Goal: Information Seeking & Learning: Learn about a topic

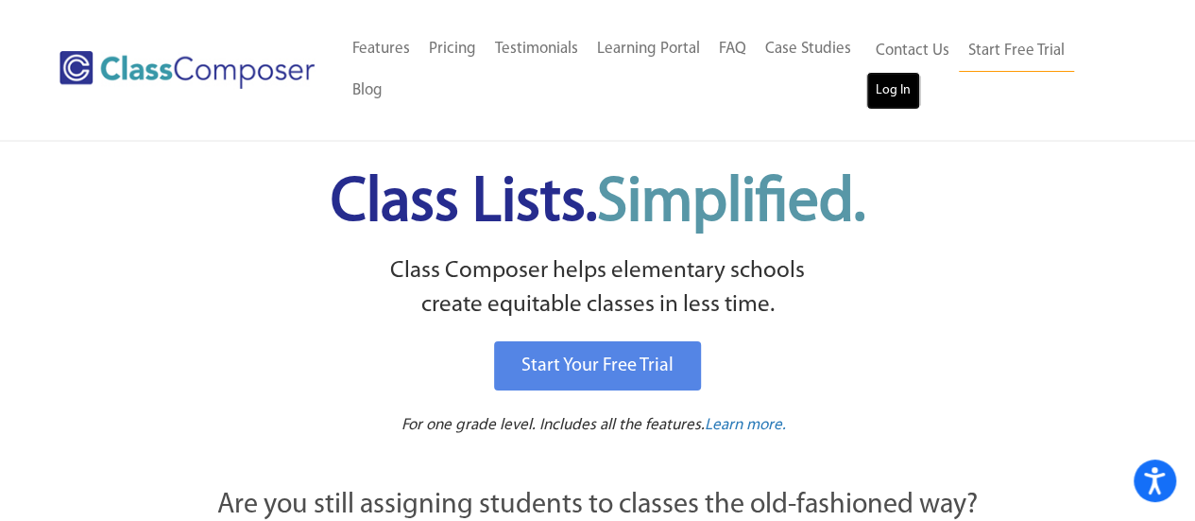
click at [902, 92] on link "Log In" at bounding box center [894, 91] width 54 height 38
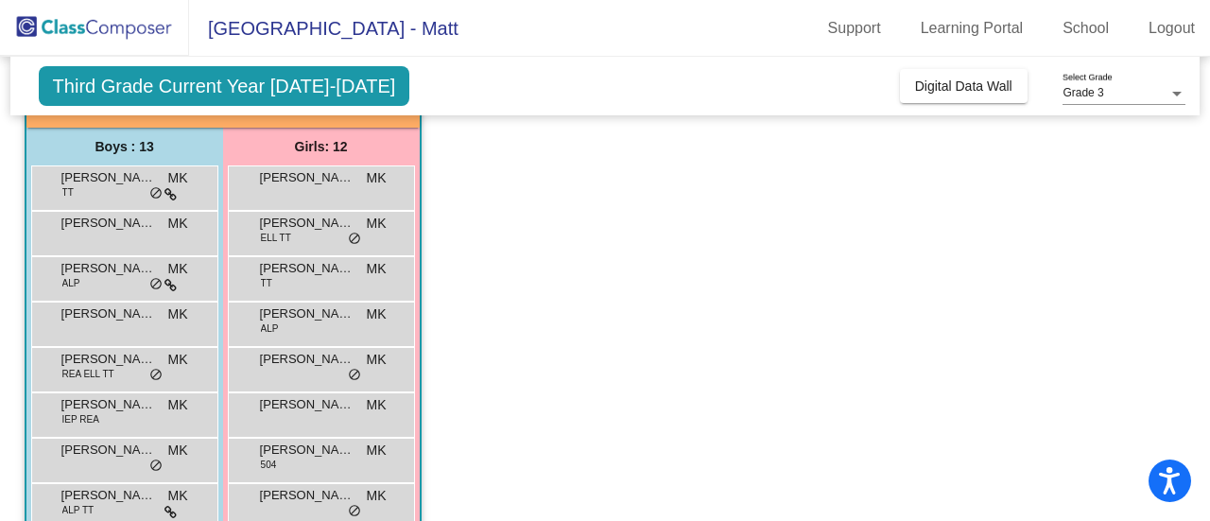
scroll to position [136, 0]
click at [95, 198] on div "David Devine TT MK lock do_not_disturb_alt" at bounding box center [122, 186] width 180 height 39
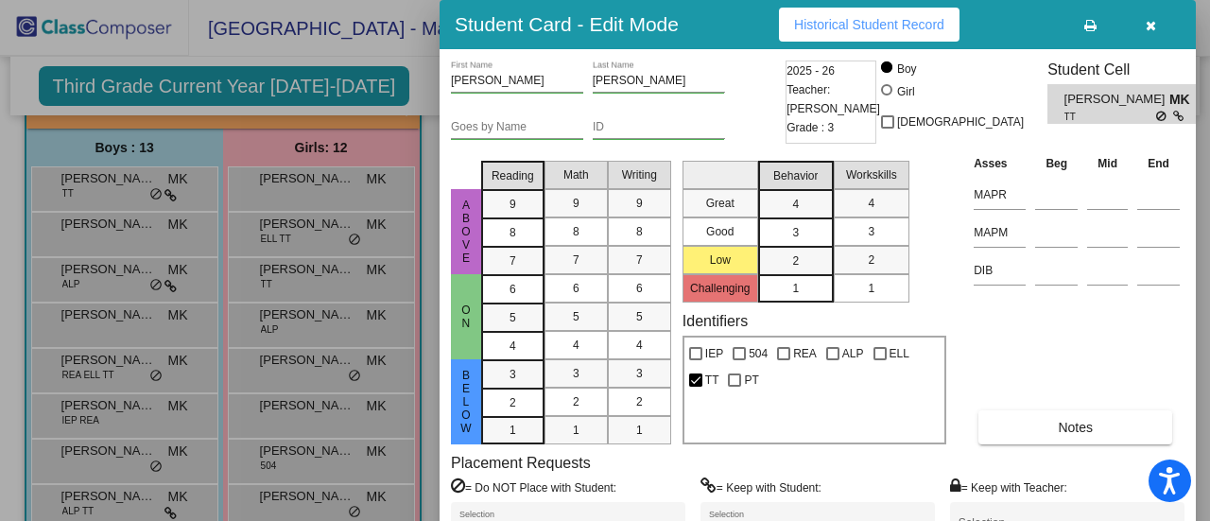
click at [885, 20] on span "Historical Student Record" at bounding box center [869, 24] width 150 height 15
click at [1155, 25] on button "button" at bounding box center [1150, 25] width 60 height 34
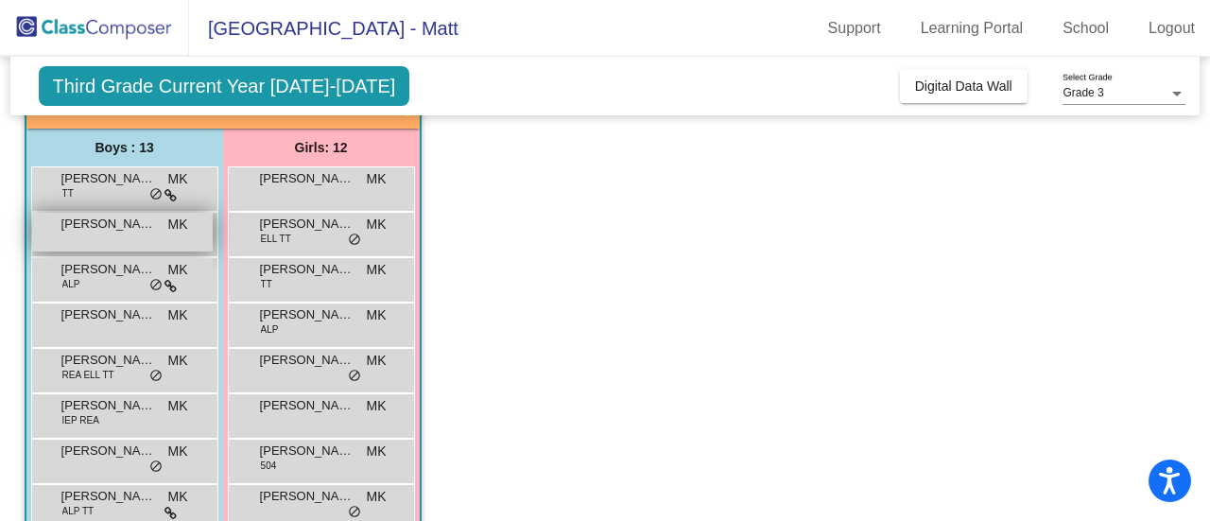
click at [116, 220] on span "Gavin Koller" at bounding box center [108, 224] width 95 height 19
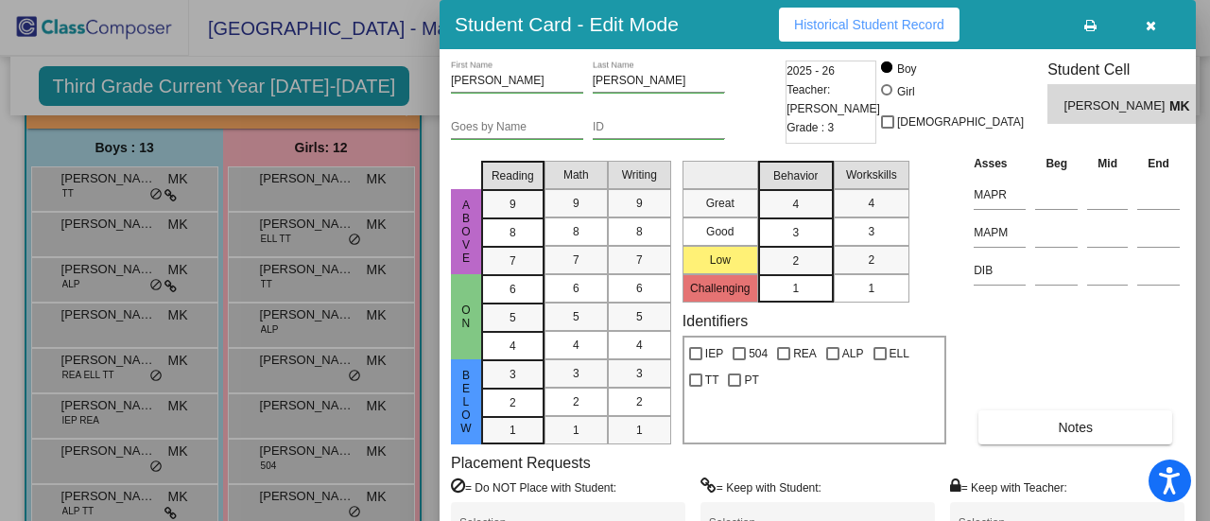
click at [918, 18] on span "Historical Student Record" at bounding box center [869, 24] width 150 height 15
click at [87, 269] on div at bounding box center [605, 260] width 1210 height 521
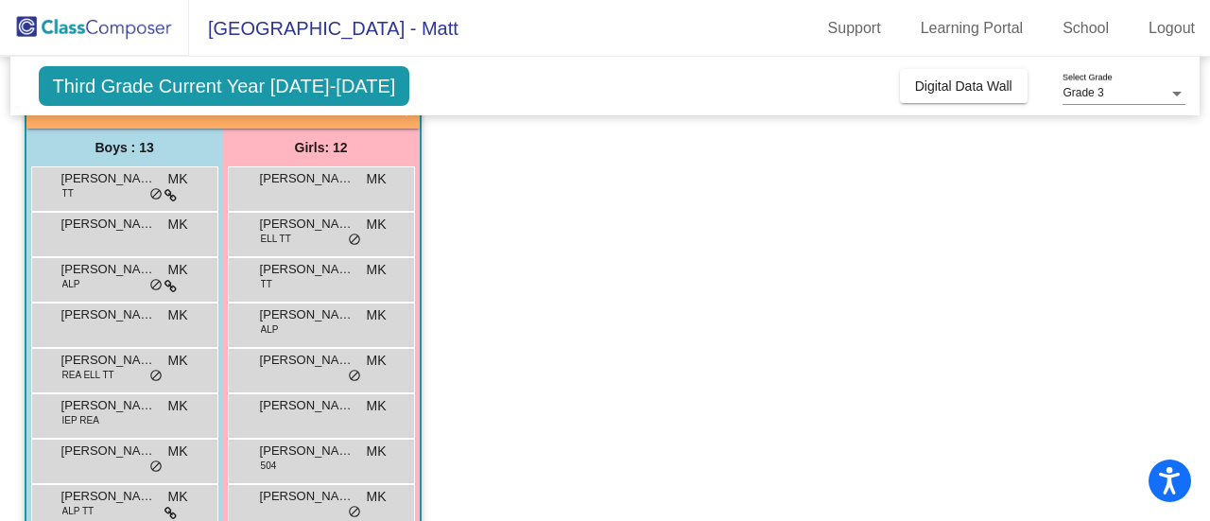
click at [87, 269] on span "James Hamar" at bounding box center [108, 269] width 95 height 19
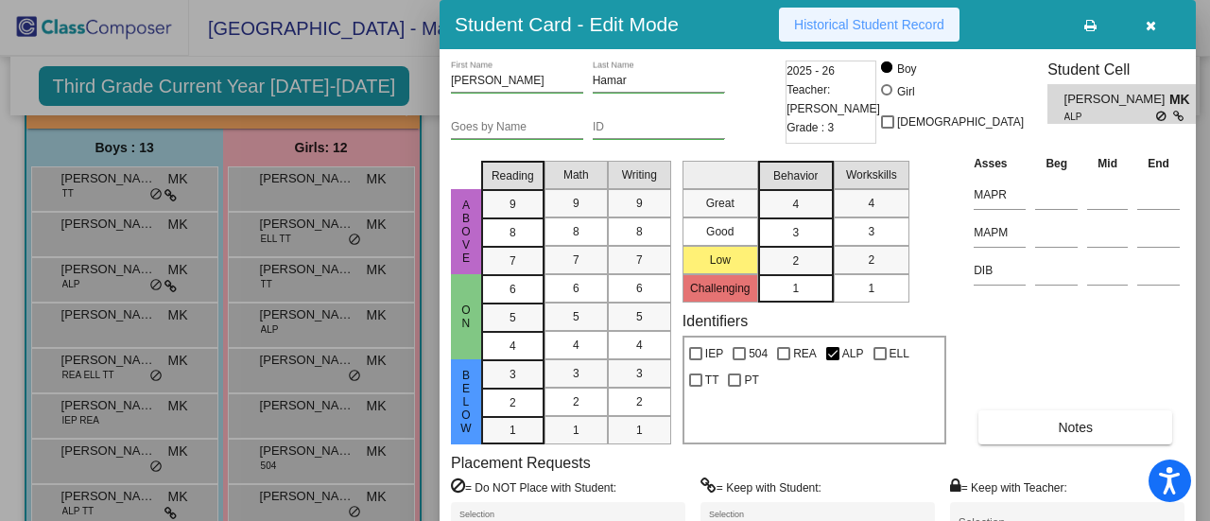
click at [839, 22] on span "Historical Student Record" at bounding box center [869, 24] width 150 height 15
click at [1154, 25] on icon "button" at bounding box center [1150, 25] width 10 height 13
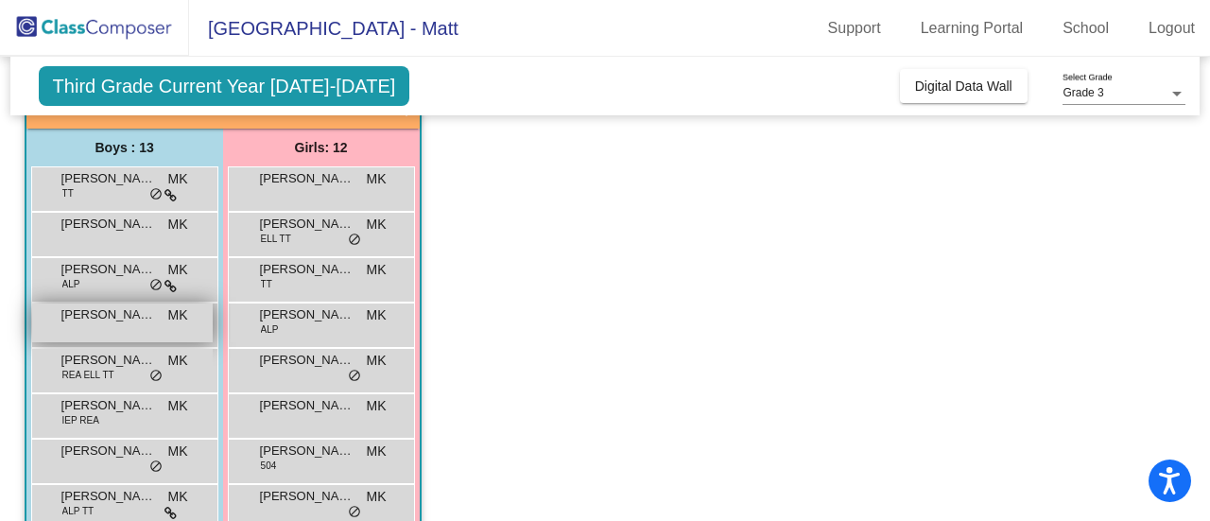
click at [113, 315] on span "Jaxsyn Thomas" at bounding box center [108, 314] width 95 height 19
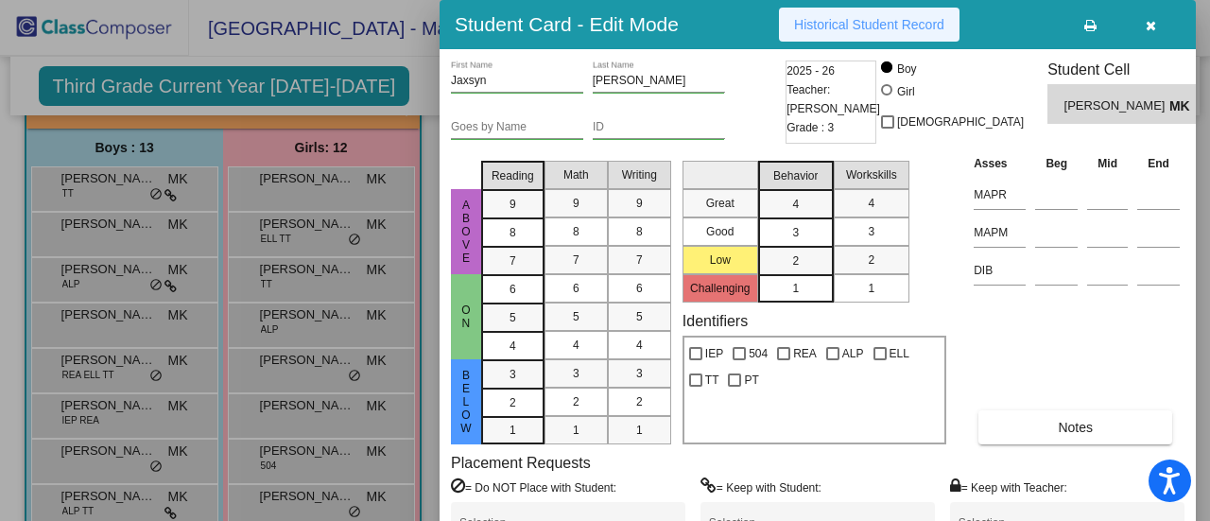
click at [846, 33] on button "Historical Student Record" at bounding box center [869, 25] width 180 height 34
click at [120, 373] on div at bounding box center [605, 260] width 1210 height 521
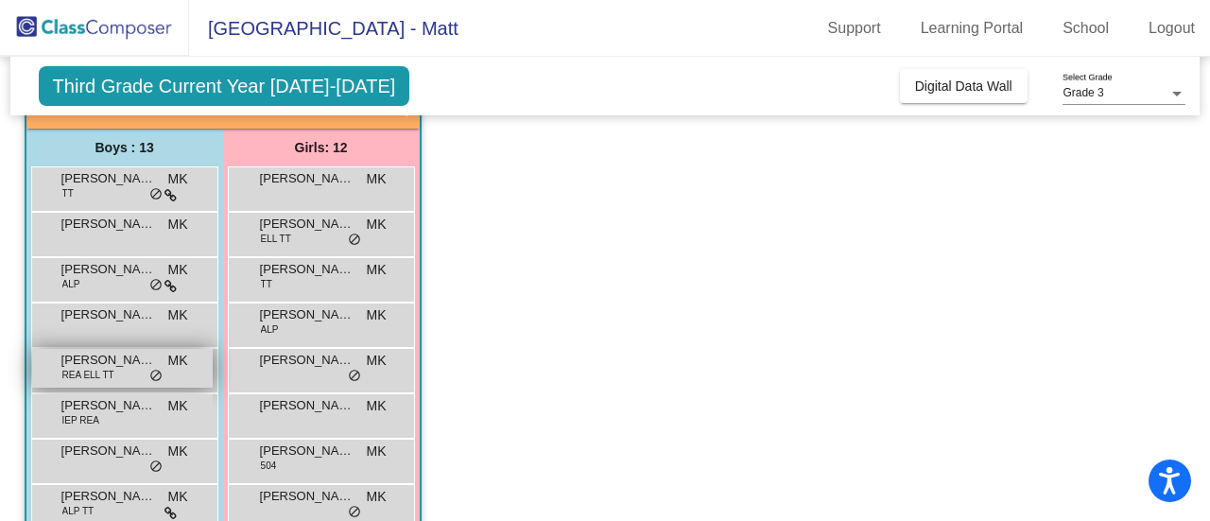
click at [119, 373] on div "Jeremiah Garcia-Puentes REA ELL TT MK lock do_not_disturb_alt" at bounding box center [122, 368] width 180 height 39
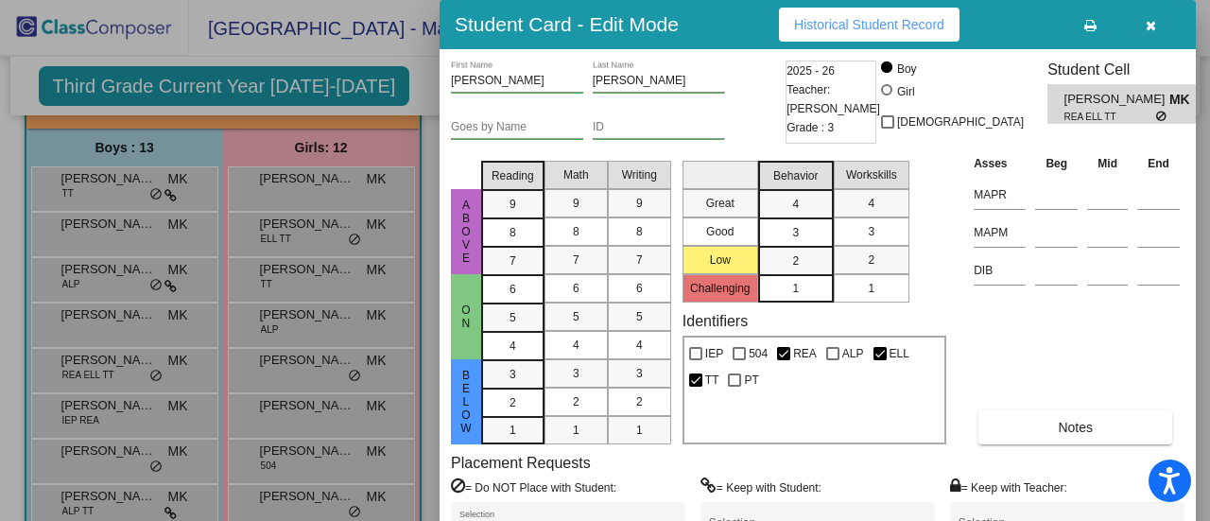
click at [875, 32] on button "Historical Student Record" at bounding box center [869, 25] width 180 height 34
click at [118, 453] on div at bounding box center [605, 260] width 1210 height 521
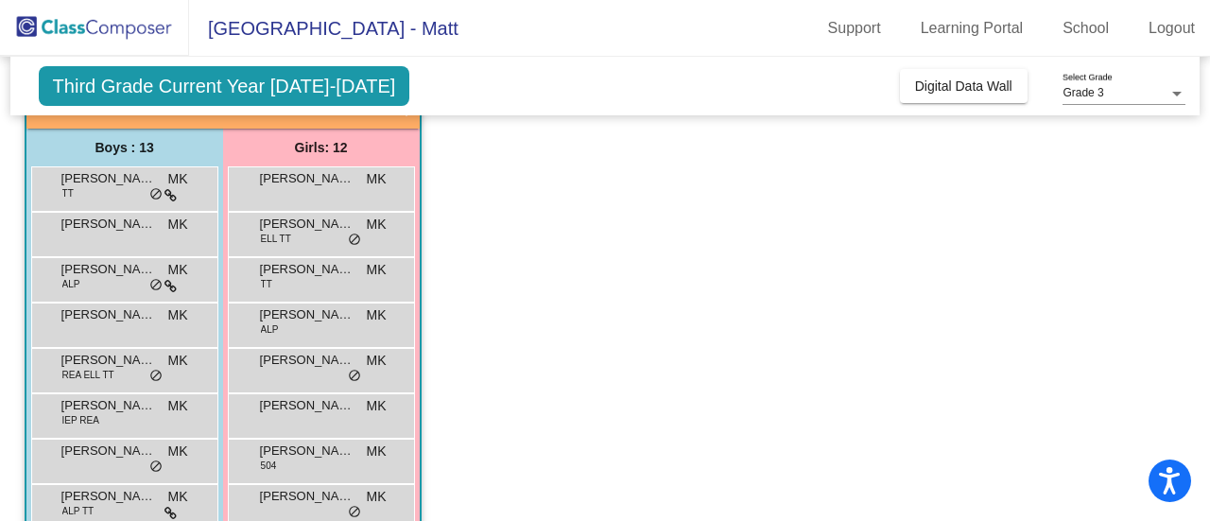
click at [118, 453] on span "Lincoln Tchouaffe" at bounding box center [108, 450] width 95 height 19
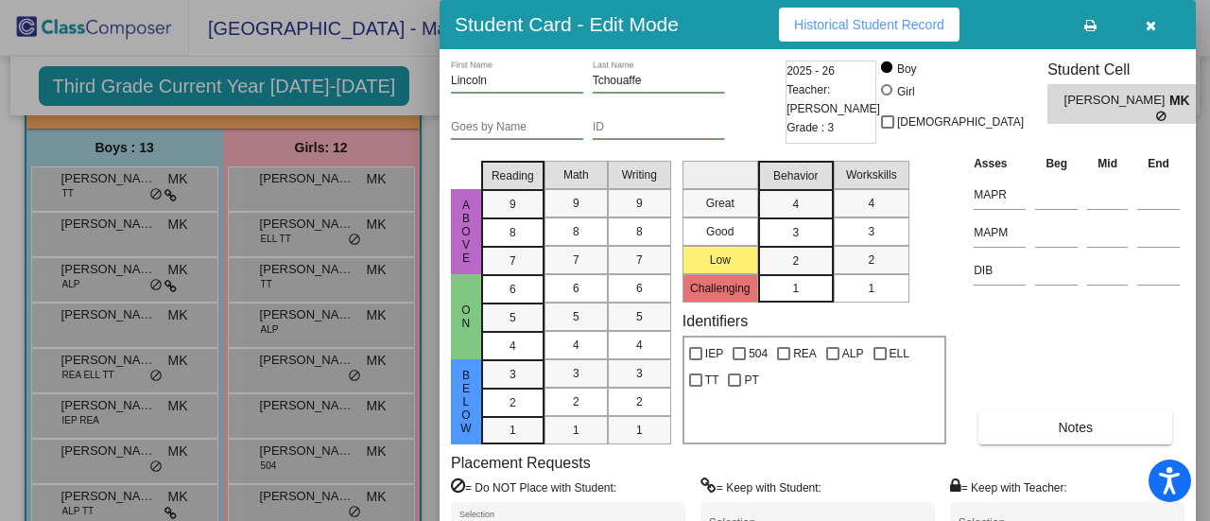
click at [829, 44] on div "Student Card - Edit Mode Historical Student Record" at bounding box center [817, 24] width 756 height 49
click at [833, 32] on button "Historical Student Record" at bounding box center [869, 25] width 180 height 34
click at [124, 490] on div at bounding box center [605, 260] width 1210 height 521
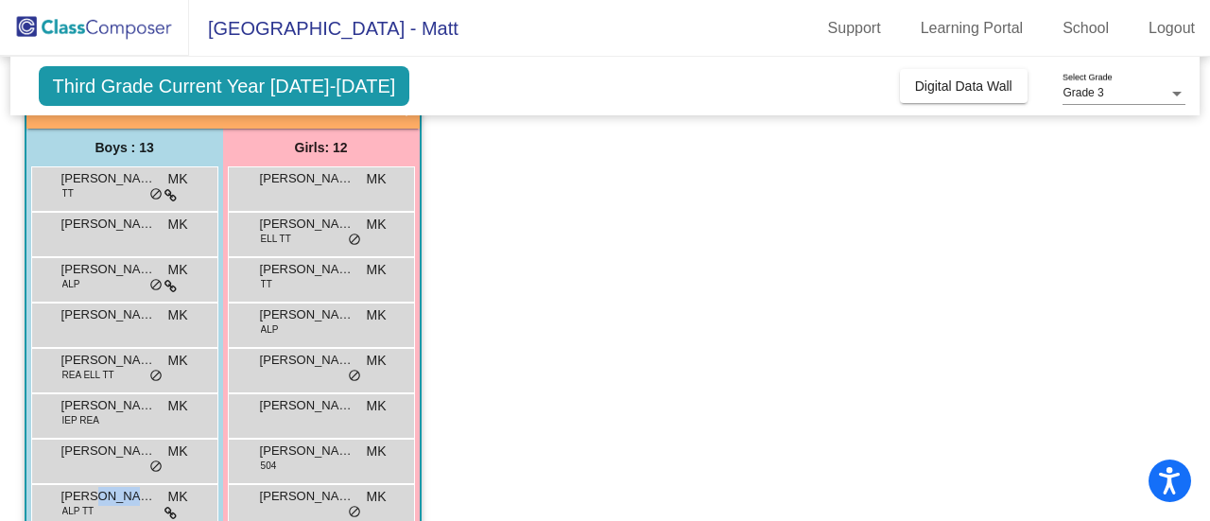
click at [124, 490] on span "Noah Hughes" at bounding box center [108, 496] width 95 height 19
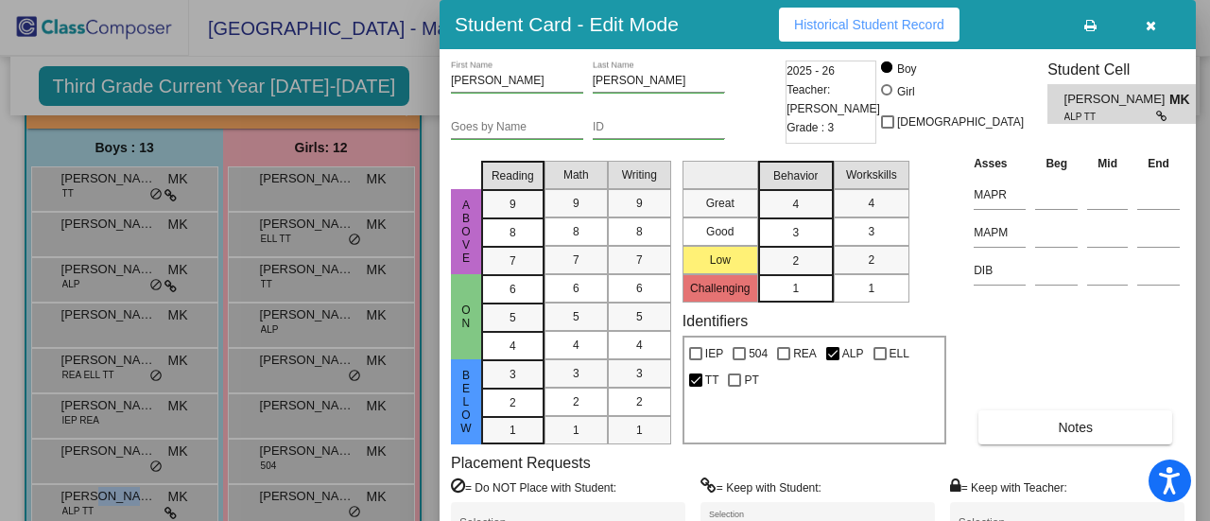
click at [856, 22] on span "Historical Student Record" at bounding box center [869, 24] width 150 height 15
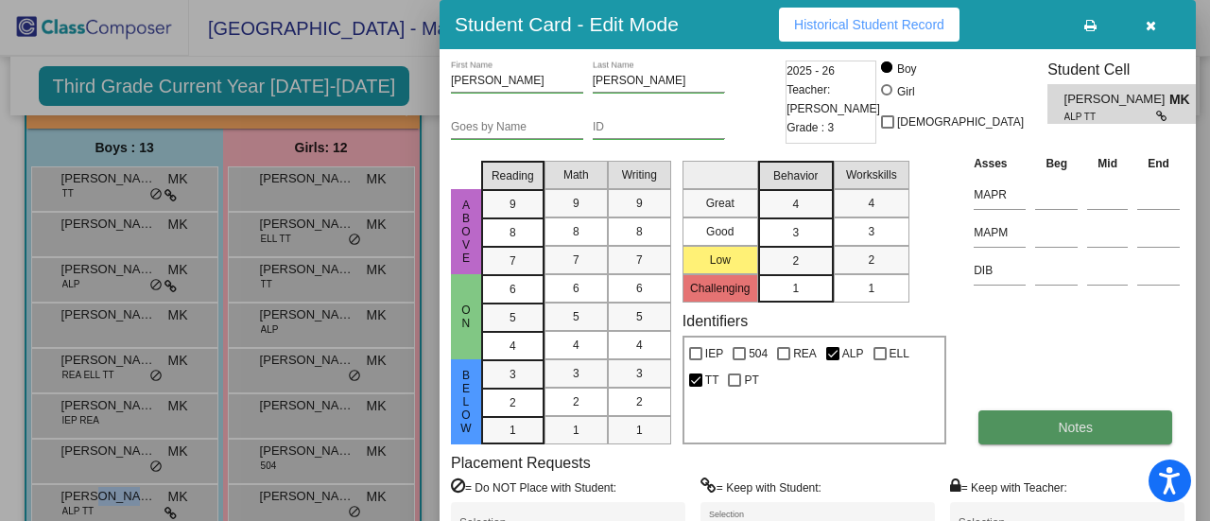
click at [1045, 433] on button "Notes" at bounding box center [1075, 427] width 194 height 34
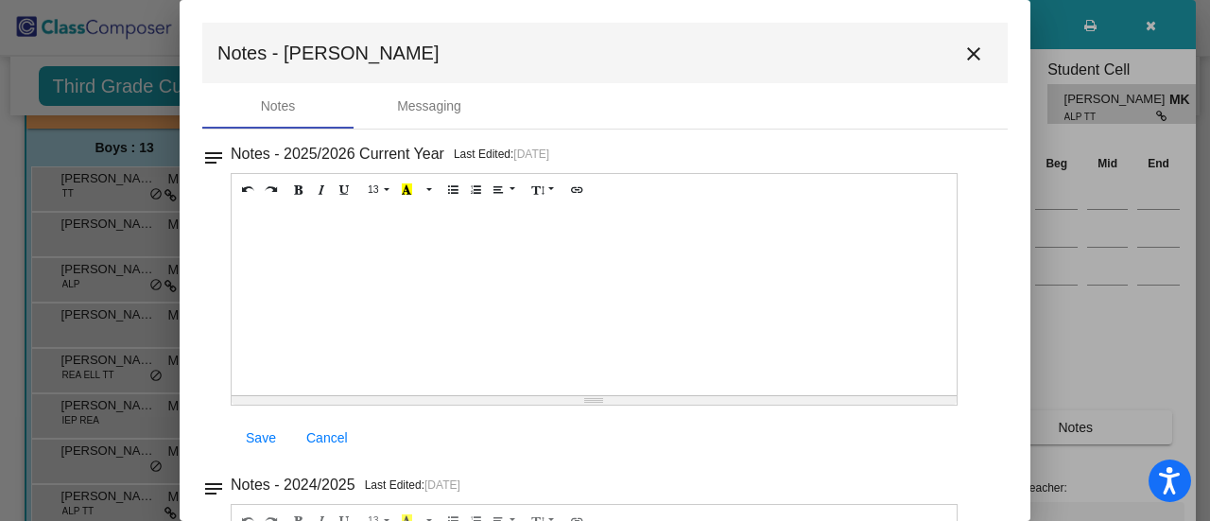
click at [996, 289] on div "notes Notes - 2025/2026 Current Year Last Edited: 8/12/25 13 8 9 10 11 12 14 18…" at bounding box center [604, 300] width 805 height 319
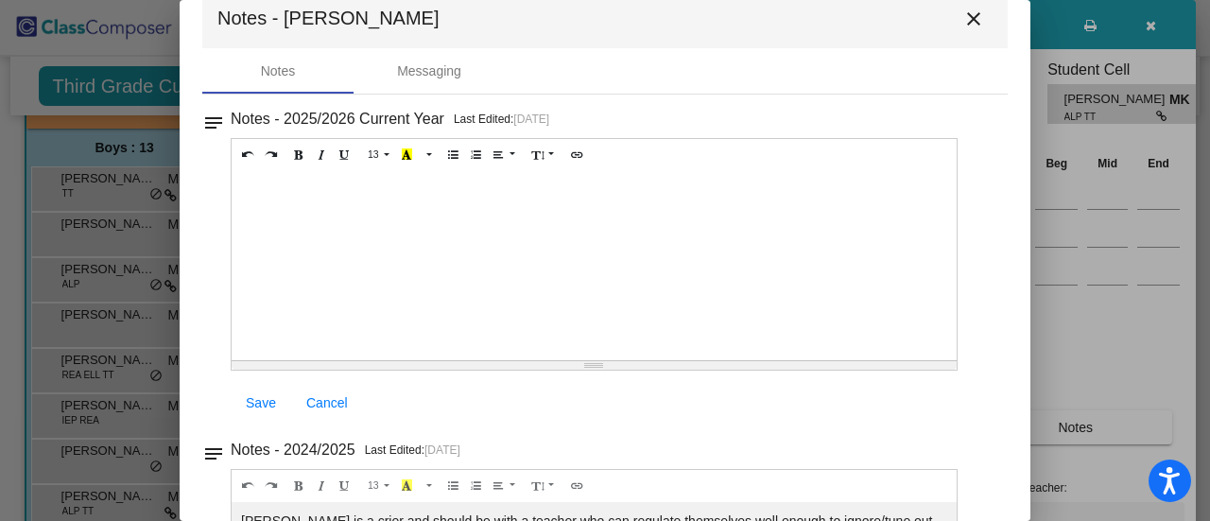
scroll to position [0, 0]
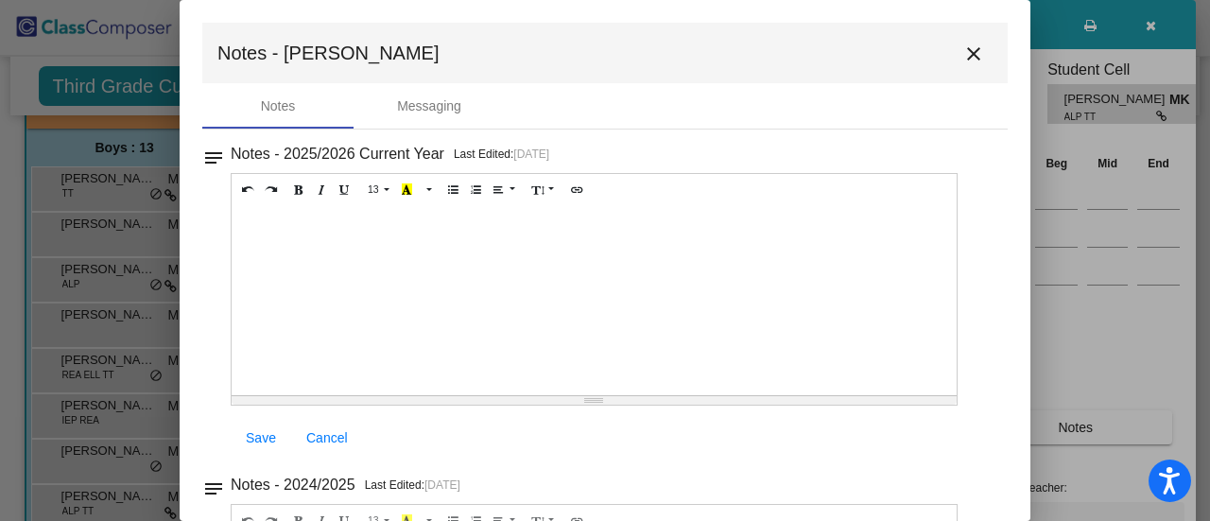
click at [974, 62] on mat-icon "close" at bounding box center [973, 54] width 23 height 23
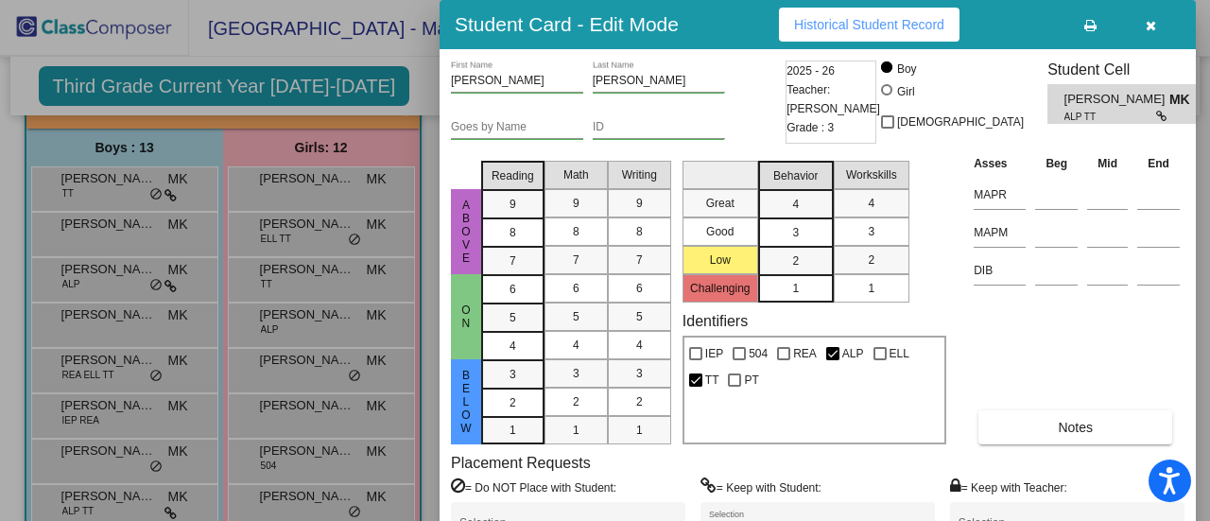
click at [1150, 25] on icon "button" at bounding box center [1150, 25] width 10 height 13
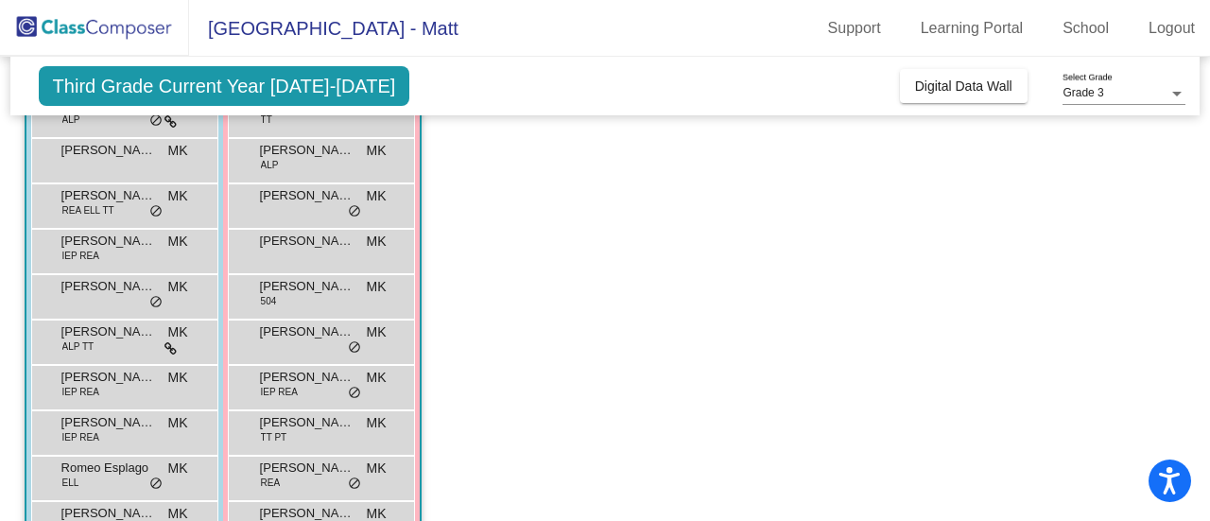
scroll to position [304, 0]
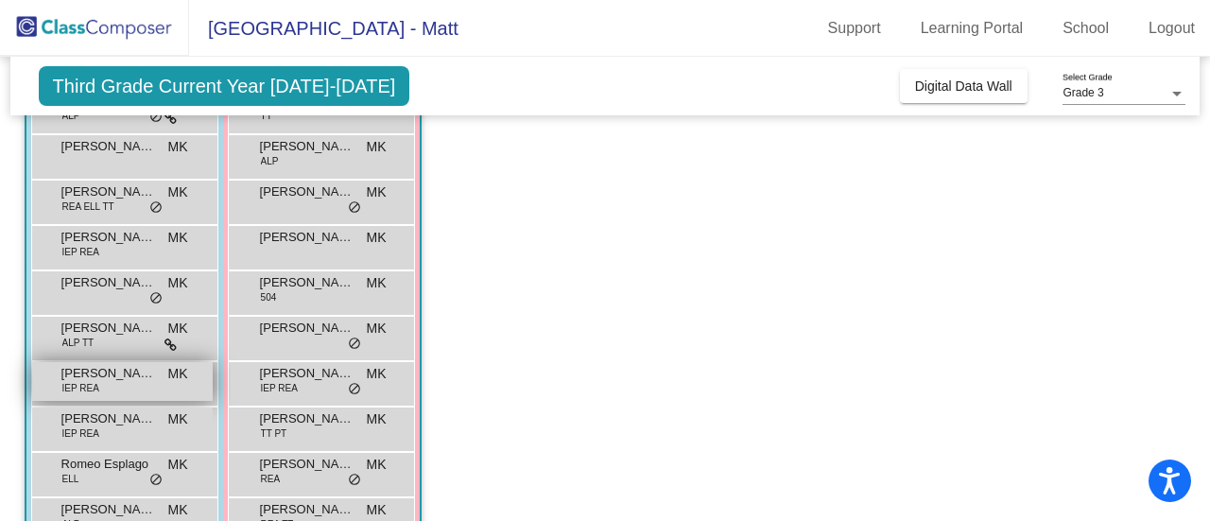
click at [62, 368] on span "Nolan Tremayne" at bounding box center [108, 373] width 95 height 19
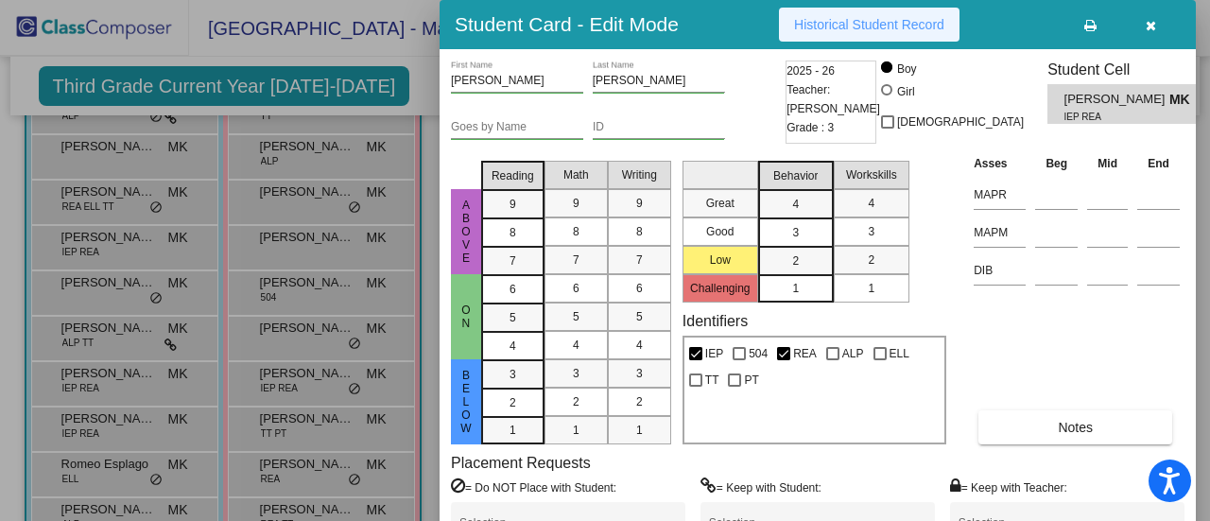
click at [864, 17] on span "Historical Student Record" at bounding box center [869, 24] width 150 height 15
click at [163, 485] on div at bounding box center [605, 260] width 1210 height 521
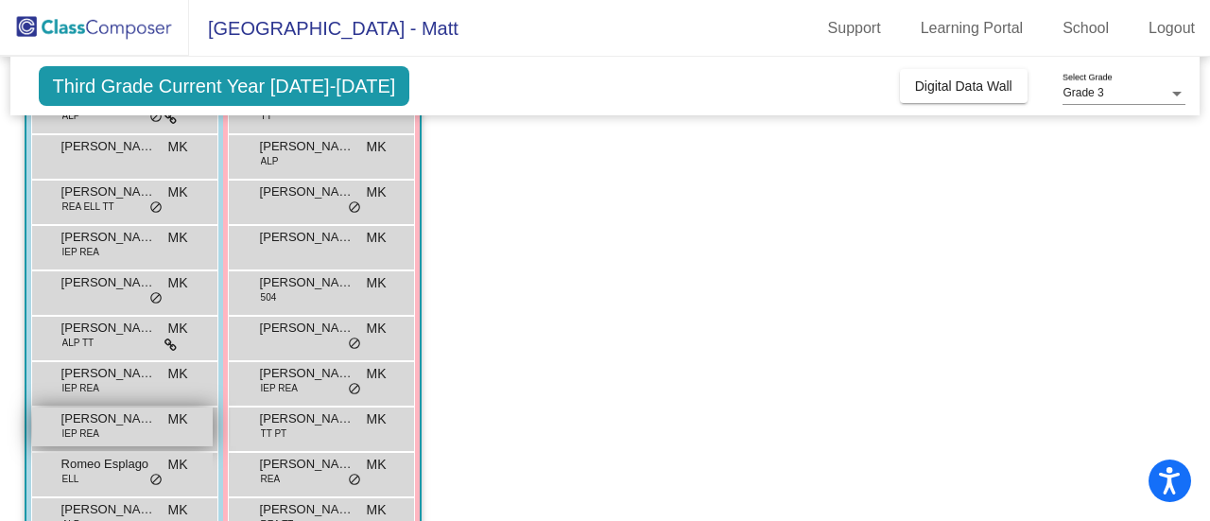
click at [130, 421] on span "Ralph Weber" at bounding box center [108, 418] width 95 height 19
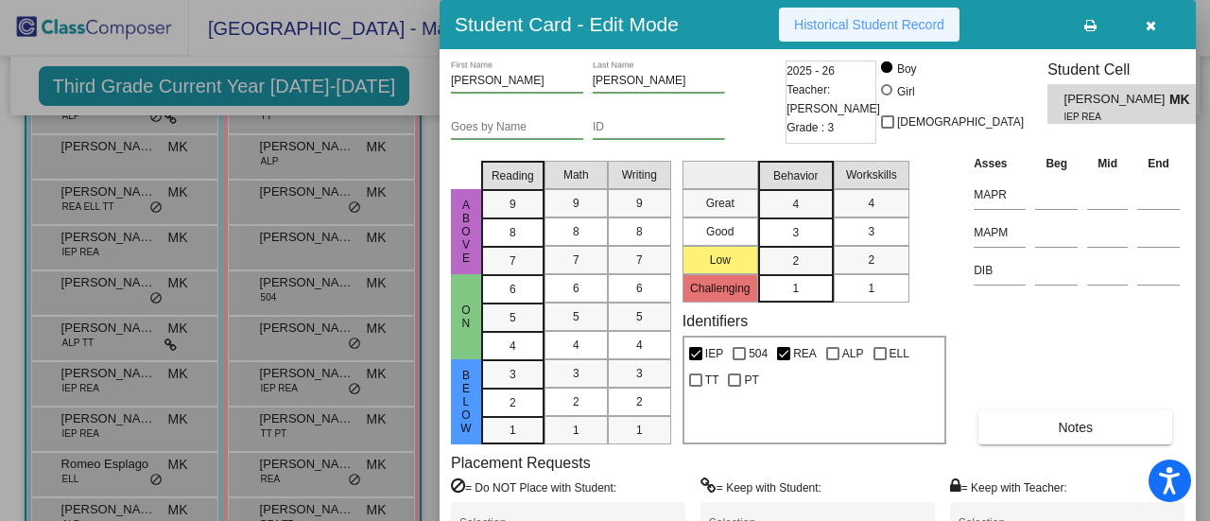
click at [866, 11] on button "Historical Student Record" at bounding box center [869, 25] width 180 height 34
click at [135, 466] on div at bounding box center [605, 260] width 1210 height 521
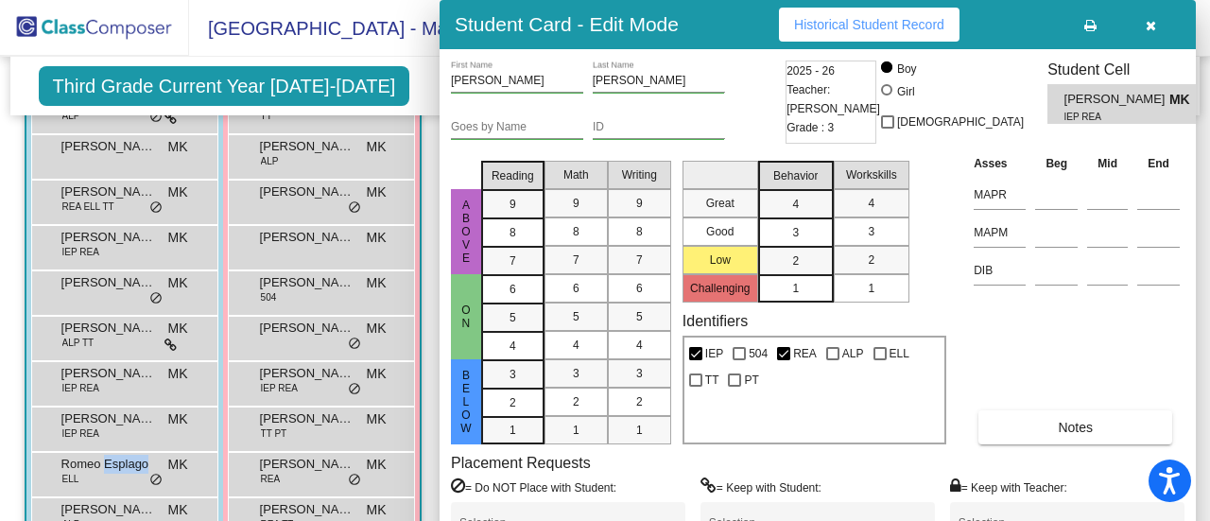
click at [135, 466] on span "Romeo Esplago" at bounding box center [108, 464] width 95 height 19
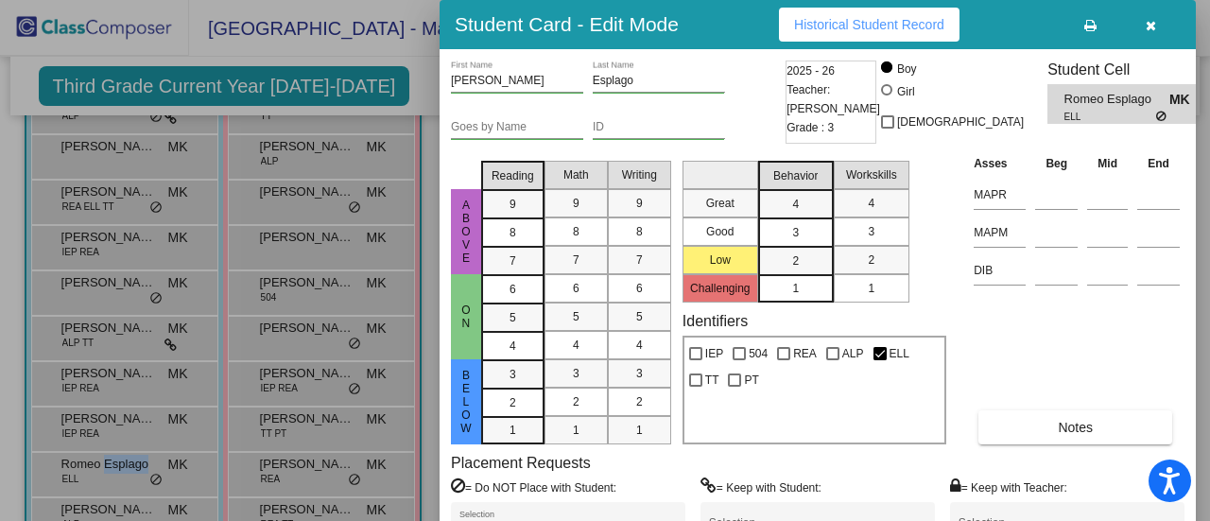
click at [885, 15] on button "Historical Student Record" at bounding box center [869, 25] width 180 height 34
click at [157, 496] on div at bounding box center [605, 260] width 1210 height 521
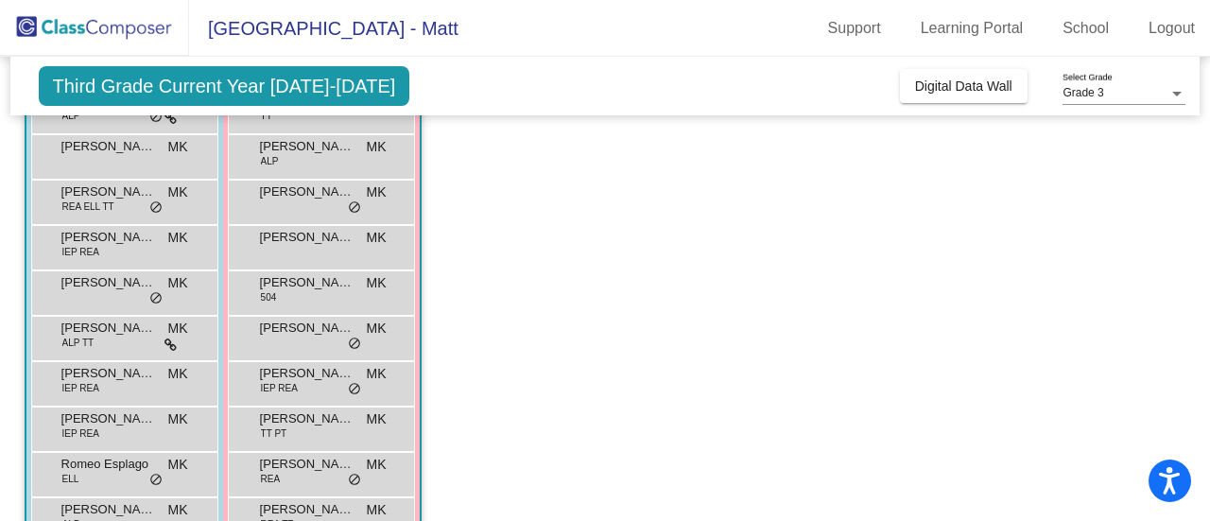
click at [157, 498] on div "Thomas Bonato ALP MK lock do_not_disturb_alt" at bounding box center [122, 517] width 180 height 39
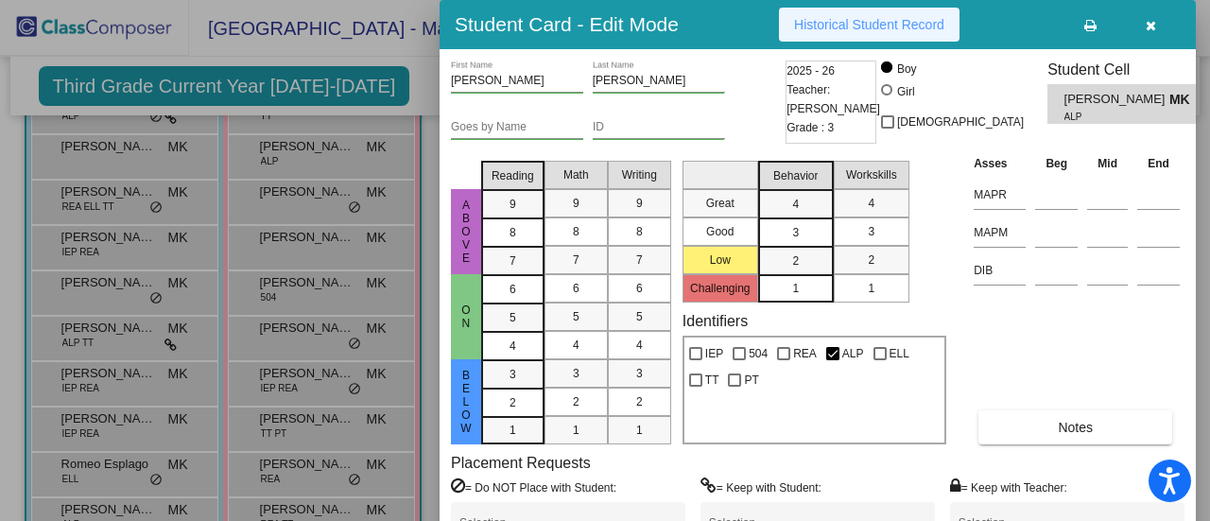
click at [807, 29] on span "Historical Student Record" at bounding box center [869, 24] width 150 height 15
click at [216, 466] on div at bounding box center [605, 260] width 1210 height 521
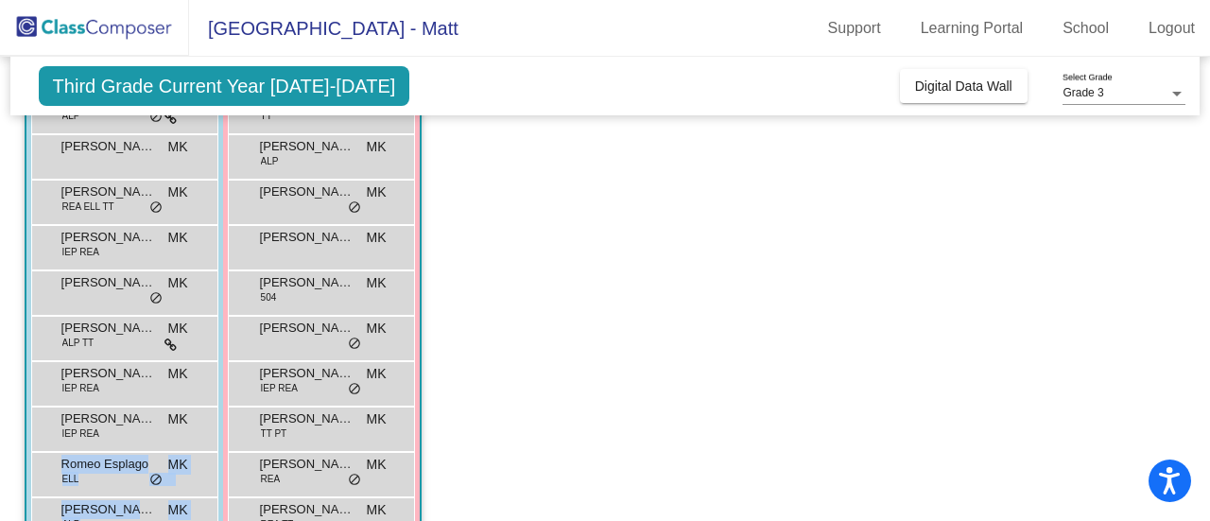
scroll to position [401, 0]
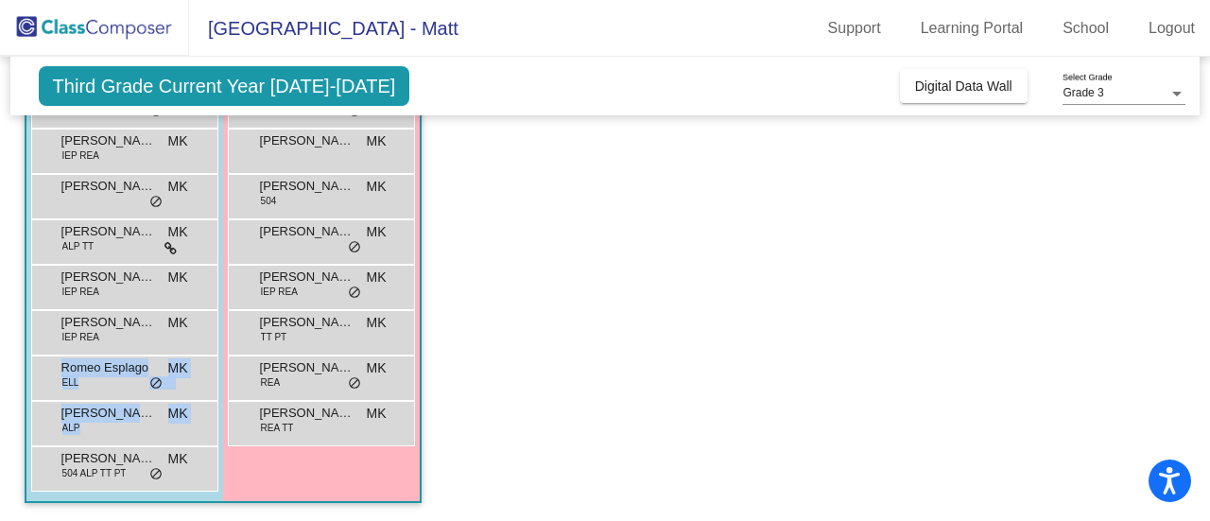
drag, startPoint x: 216, startPoint y: 466, endPoint x: 198, endPoint y: 545, distance: 81.4
click at [198, 520] on html "Accessibility Screen-Reader Guide, Feedback, and Issue Reporting | New window P…" at bounding box center [605, 260] width 1210 height 521
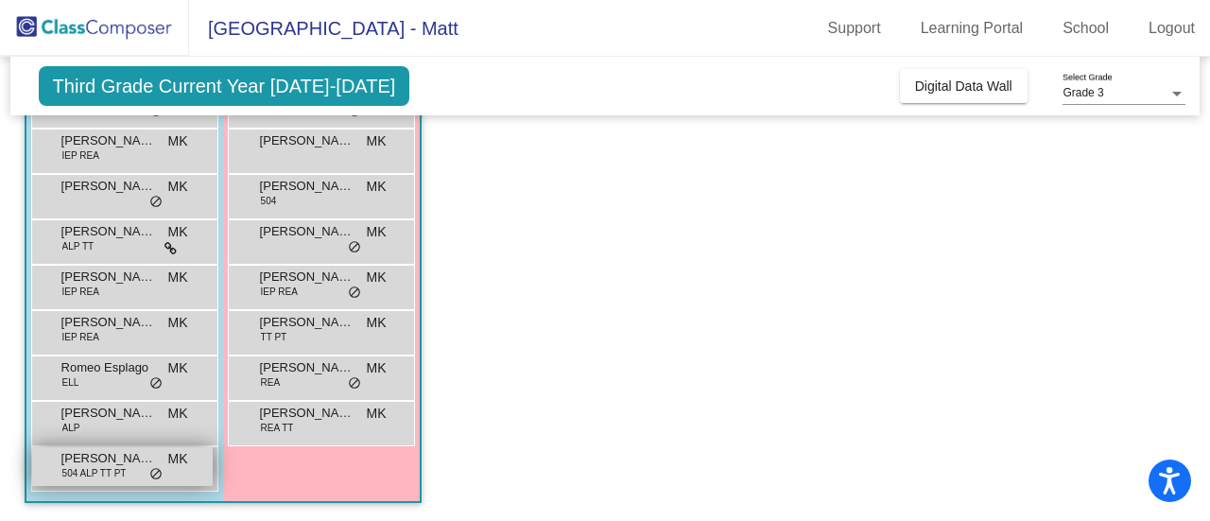
click at [140, 452] on span "William Pottorff" at bounding box center [108, 458] width 95 height 19
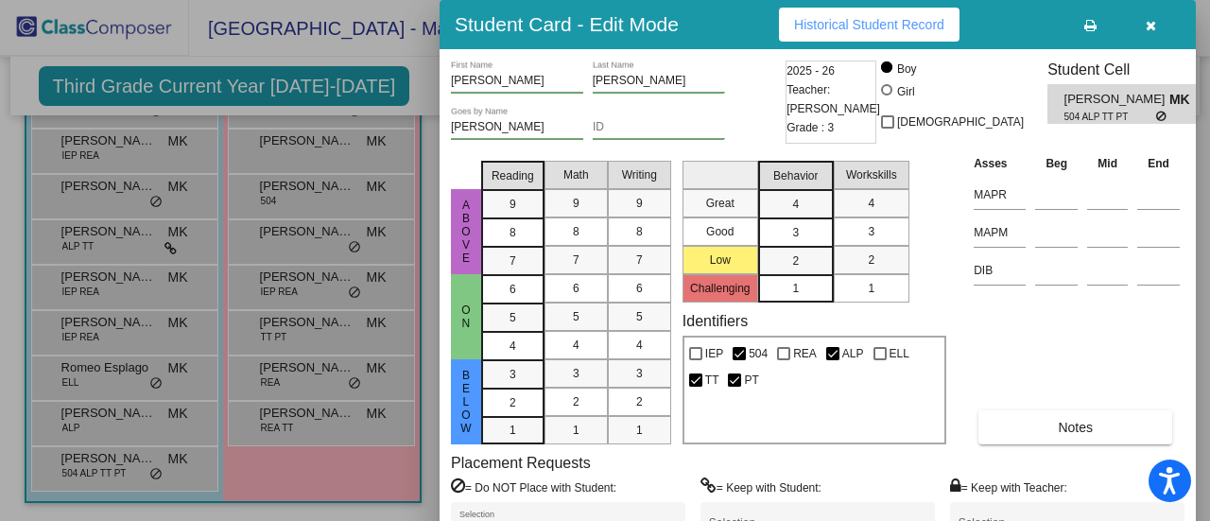
click at [936, 14] on button "Historical Student Record" at bounding box center [869, 25] width 180 height 34
click at [1149, 26] on icon "button" at bounding box center [1150, 25] width 10 height 13
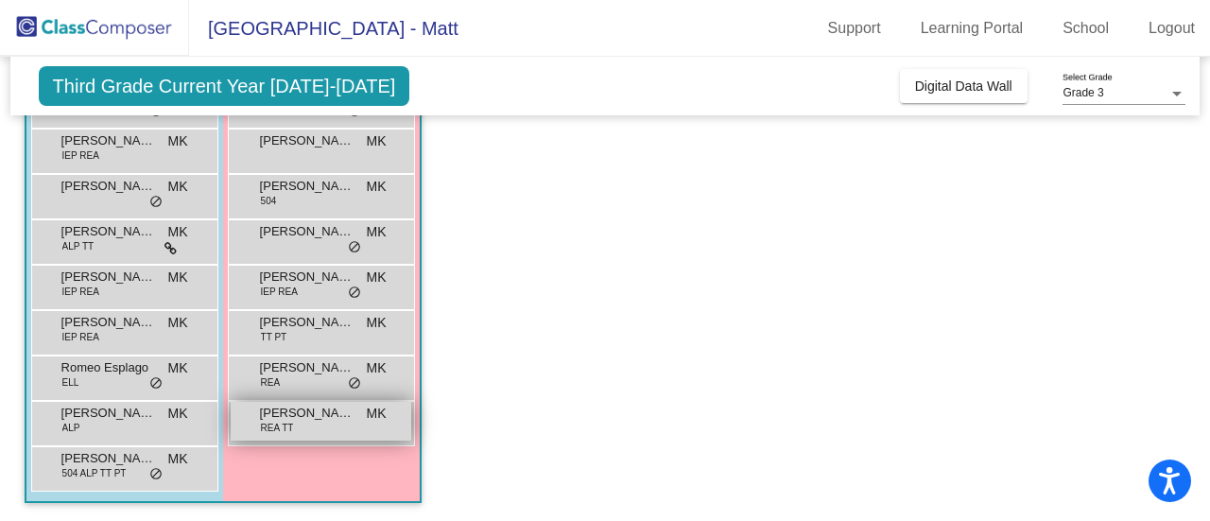
click at [331, 409] on span "Violet Cothern" at bounding box center [307, 413] width 95 height 19
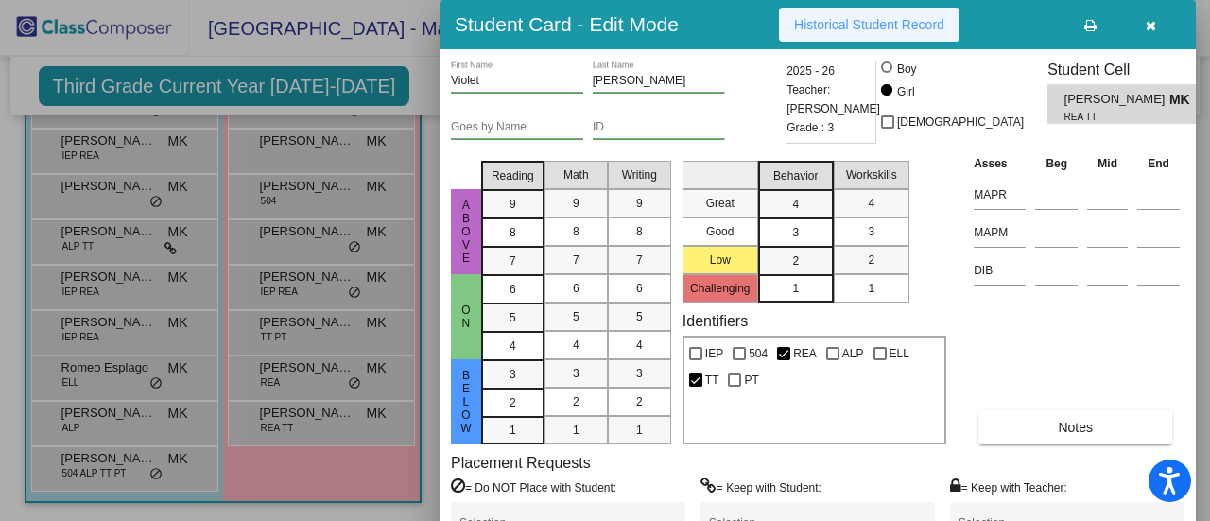
click at [860, 31] on span "Historical Student Record" at bounding box center [869, 24] width 150 height 15
click at [284, 376] on div at bounding box center [605, 260] width 1210 height 521
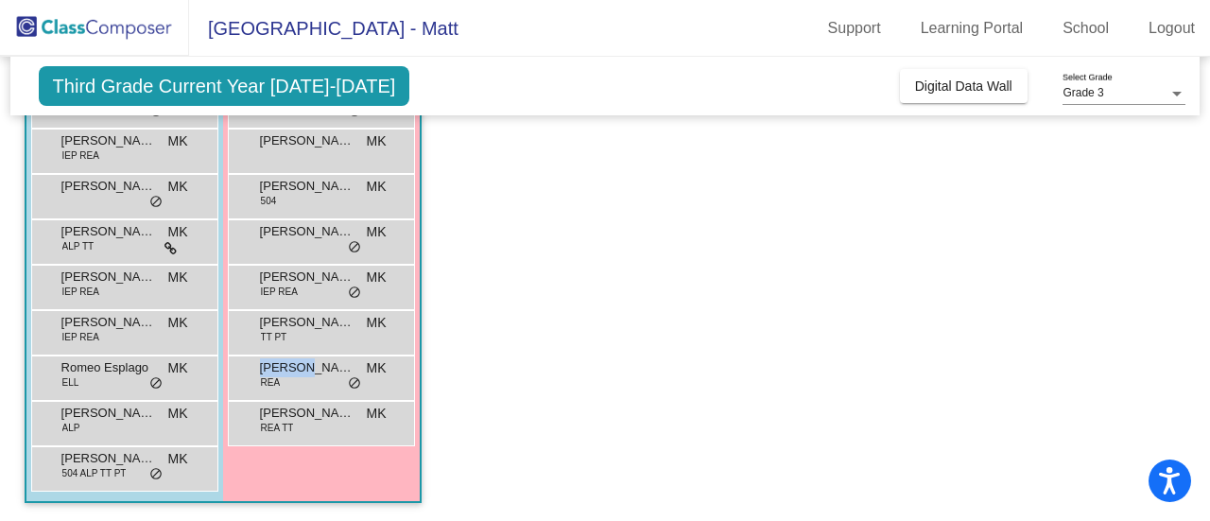
click at [284, 376] on div "Stella Jacobson REA MK lock do_not_disturb_alt" at bounding box center [321, 375] width 180 height 39
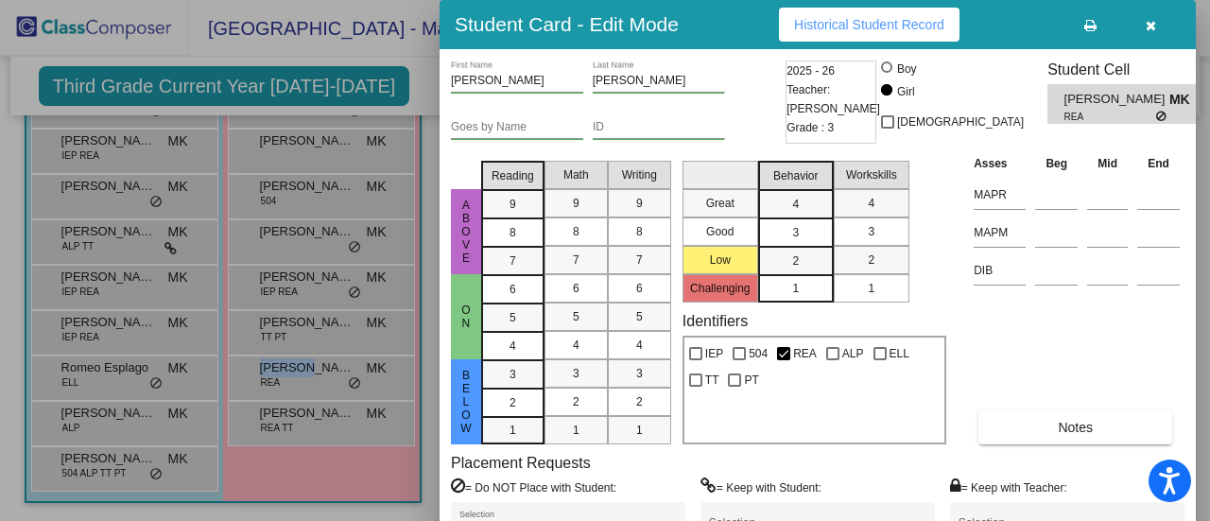
click at [812, 34] on button "Historical Student Record" at bounding box center [869, 25] width 180 height 34
click at [305, 306] on div at bounding box center [605, 260] width 1210 height 521
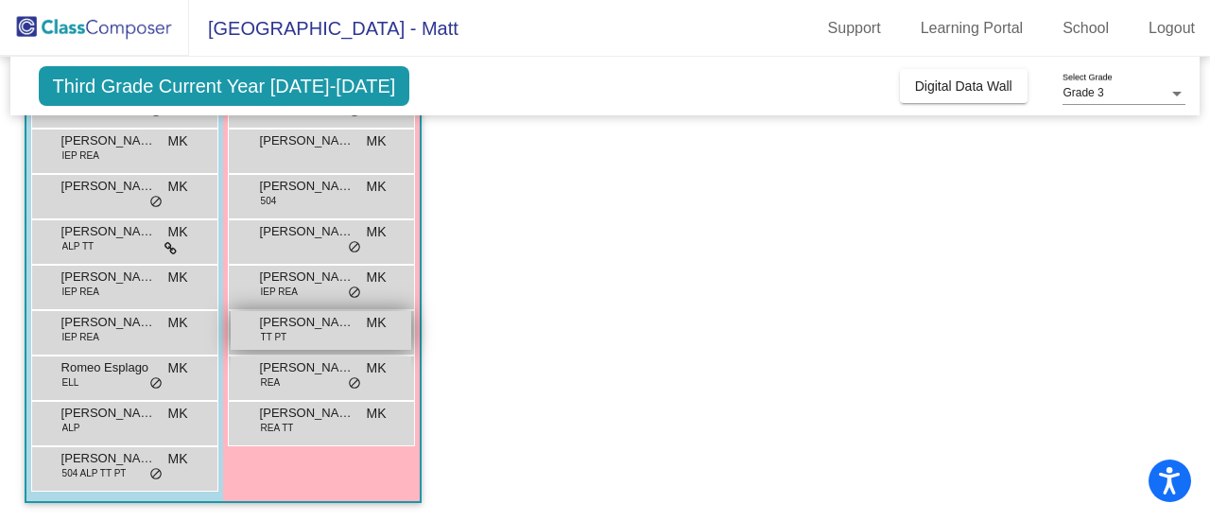
click at [307, 315] on span "Reese Terry" at bounding box center [307, 322] width 95 height 19
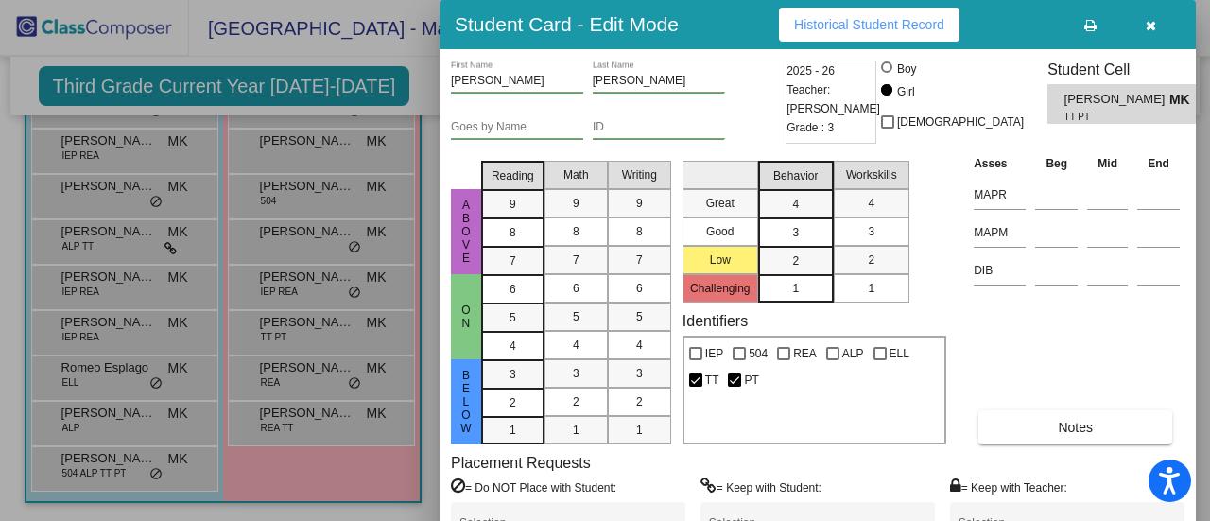
click at [871, 25] on span "Historical Student Record" at bounding box center [869, 24] width 150 height 15
click at [301, 271] on div at bounding box center [605, 260] width 1210 height 521
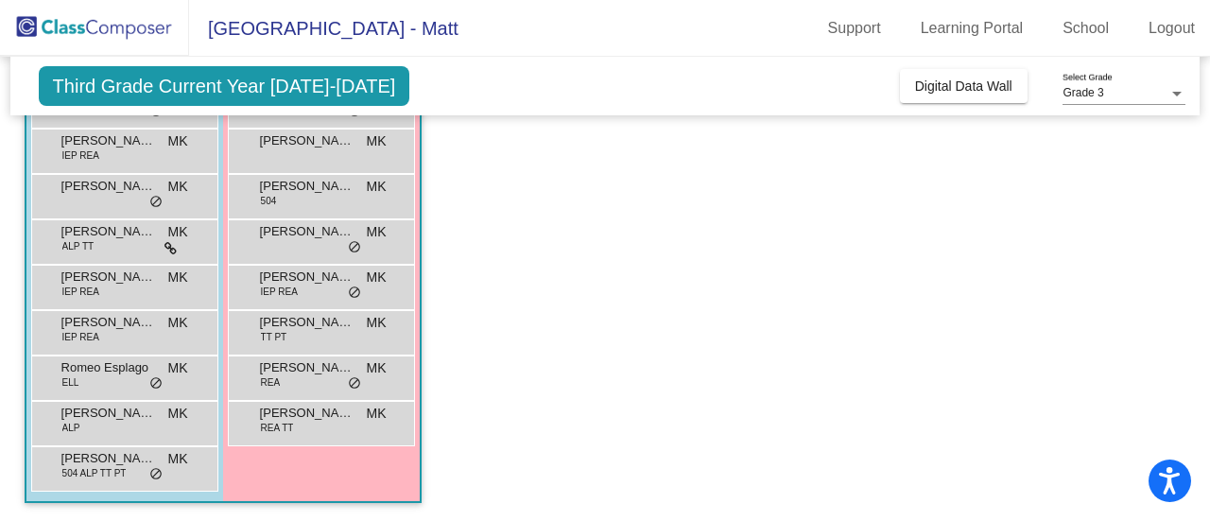
click at [301, 271] on span "Koral Thompson-Porter" at bounding box center [307, 276] width 95 height 19
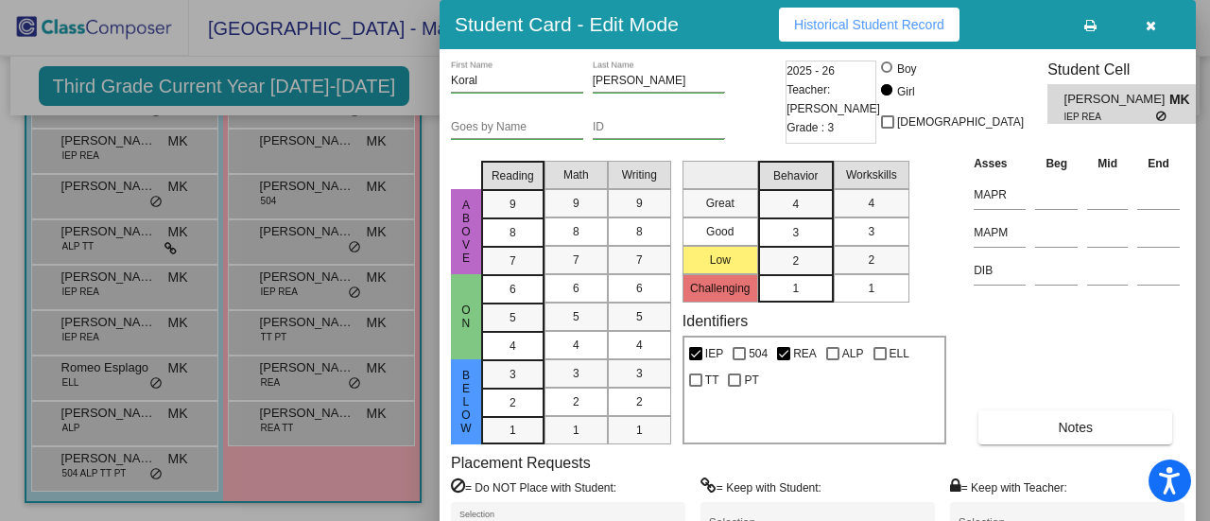
click at [839, 8] on button "Historical Student Record" at bounding box center [869, 25] width 180 height 34
click at [326, 249] on div at bounding box center [605, 260] width 1210 height 521
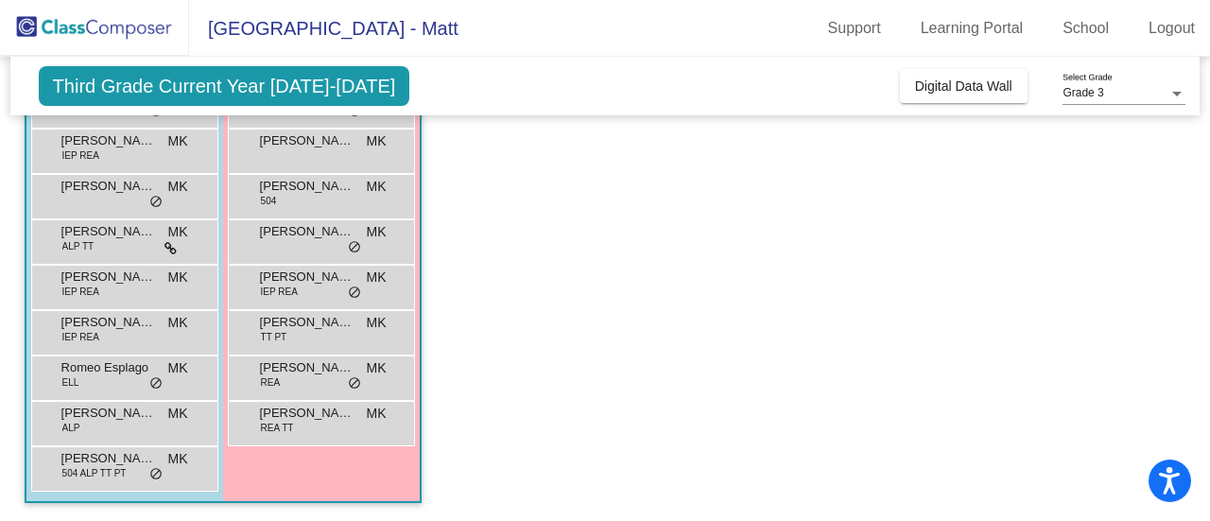
click at [326, 249] on div "Everly Schillinger MK lock do_not_disturb_alt" at bounding box center [321, 239] width 180 height 39
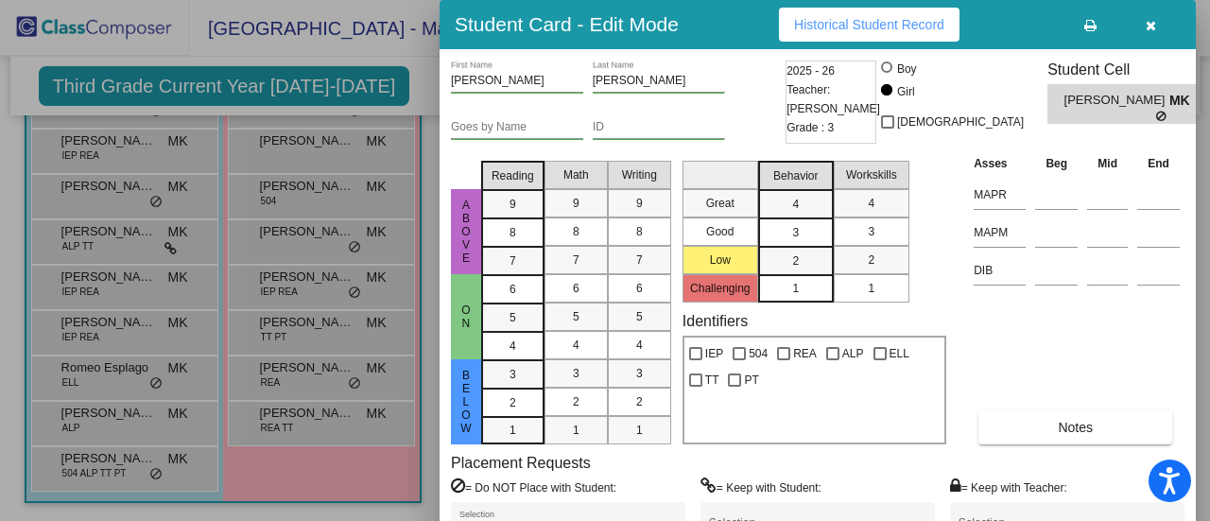
click at [818, 37] on button "Historical Student Record" at bounding box center [869, 25] width 180 height 34
click at [321, 196] on div at bounding box center [605, 260] width 1210 height 521
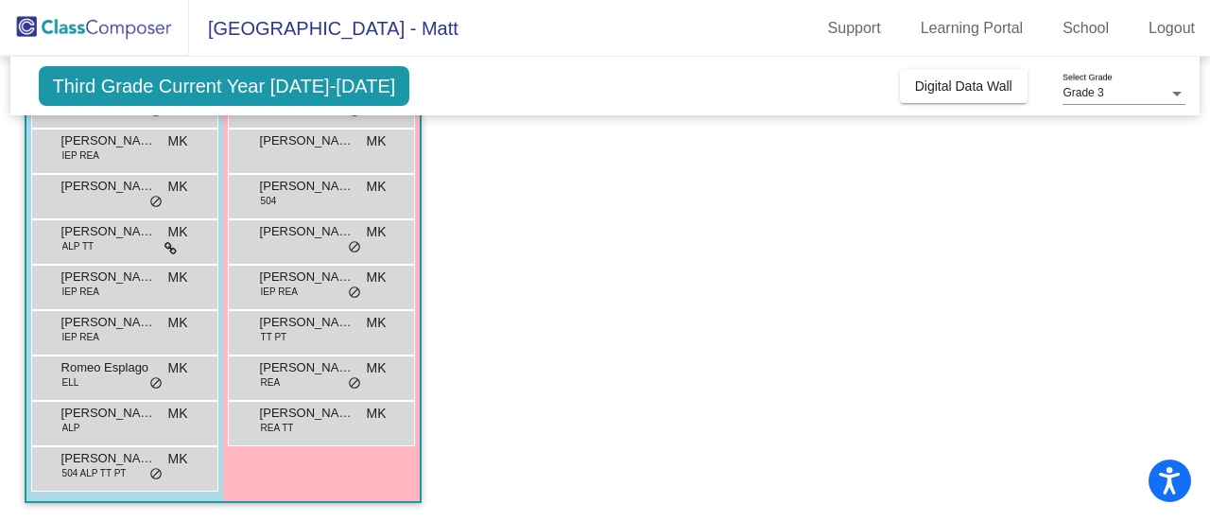
click at [321, 196] on div "Ellia Carmosino 504 MK lock do_not_disturb_alt" at bounding box center [321, 194] width 180 height 39
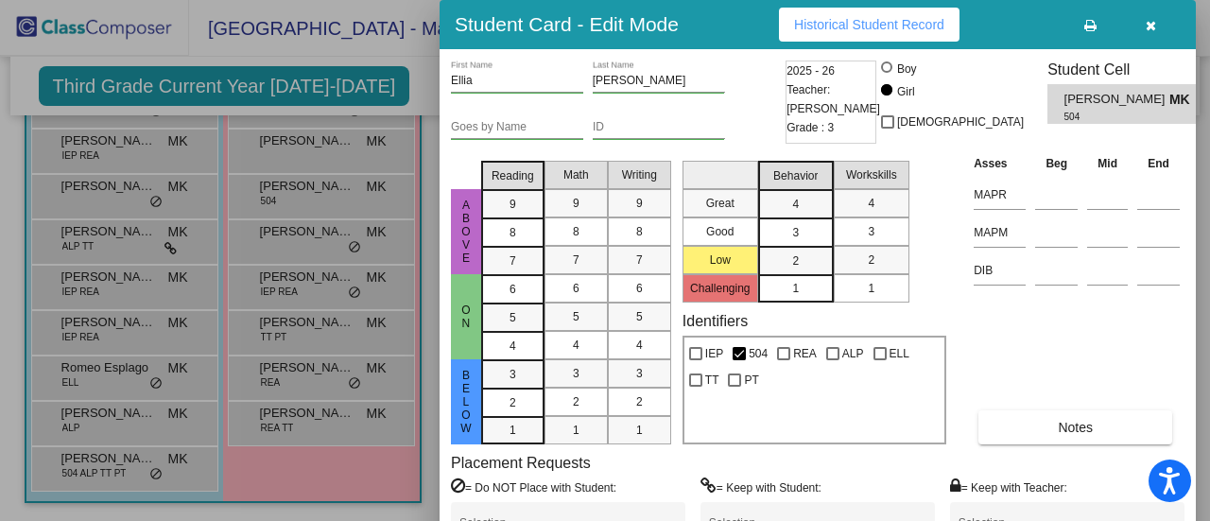
click at [851, 18] on span "Historical Student Record" at bounding box center [869, 24] width 150 height 15
click at [321, 135] on div at bounding box center [605, 260] width 1210 height 521
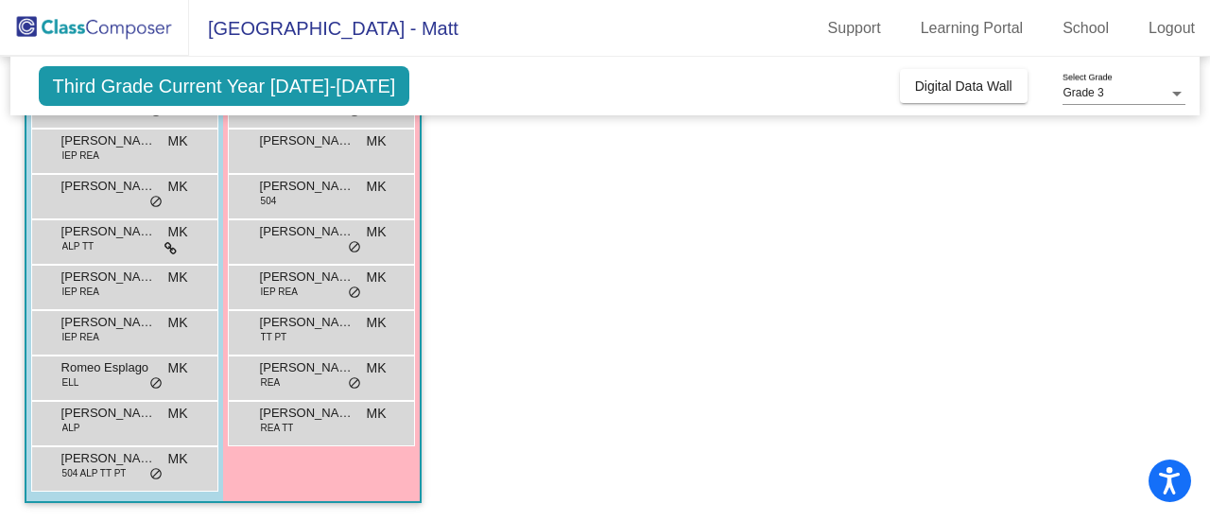
click at [321, 135] on span "Dianna Carroll" at bounding box center [307, 140] width 95 height 19
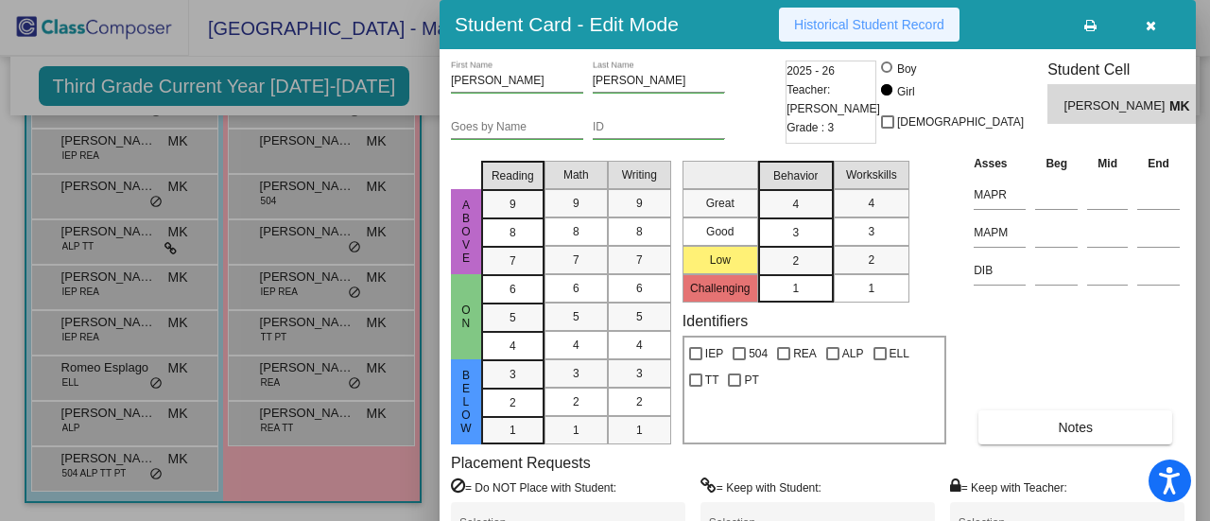
click at [783, 33] on button "Historical Student Record" at bounding box center [869, 25] width 180 height 34
click at [435, 131] on div at bounding box center [605, 260] width 1210 height 521
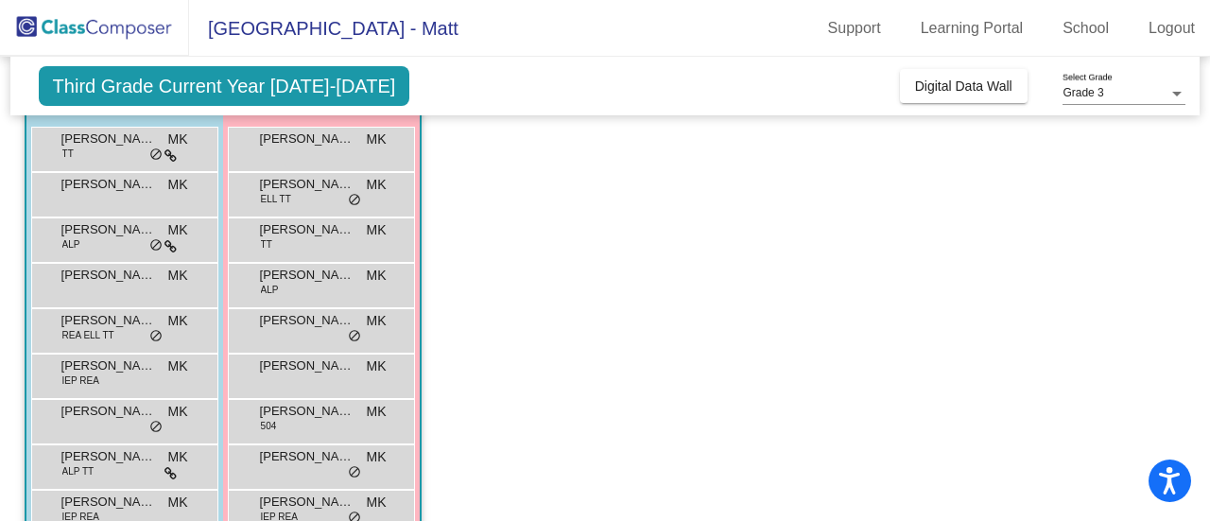
scroll to position [167, 0]
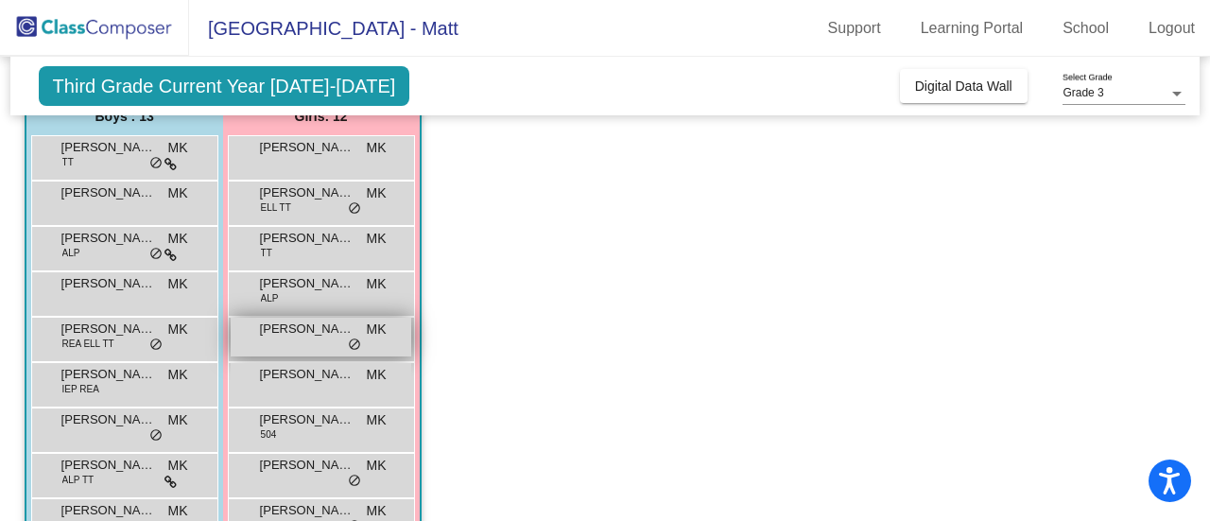
click at [275, 347] on div "Cara DiCroce MK lock do_not_disturb_alt" at bounding box center [321, 337] width 180 height 39
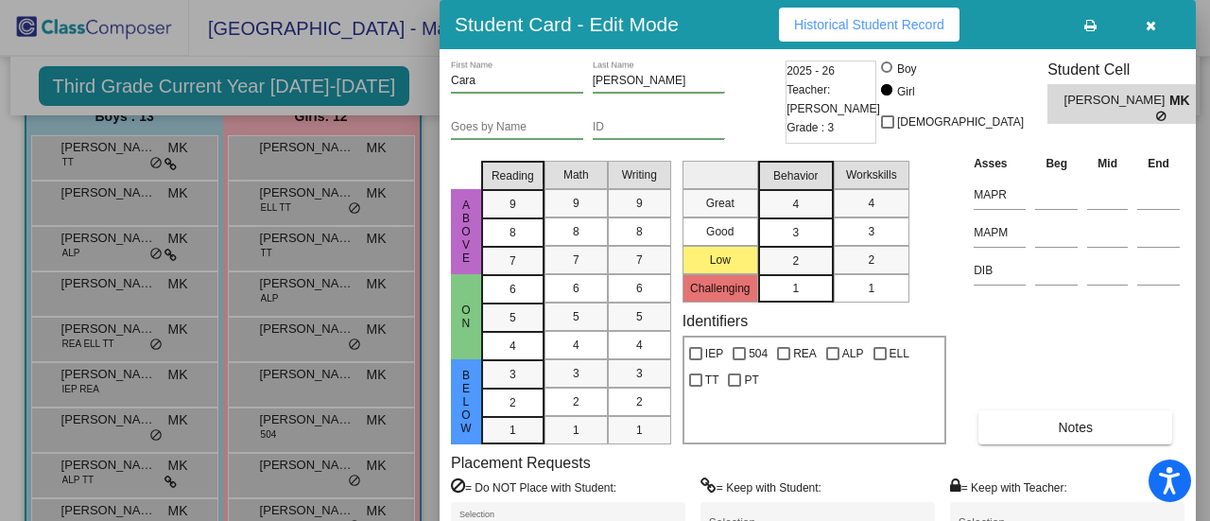
click at [832, 26] on span "Historical Student Record" at bounding box center [869, 24] width 150 height 15
click at [303, 279] on div at bounding box center [605, 260] width 1210 height 521
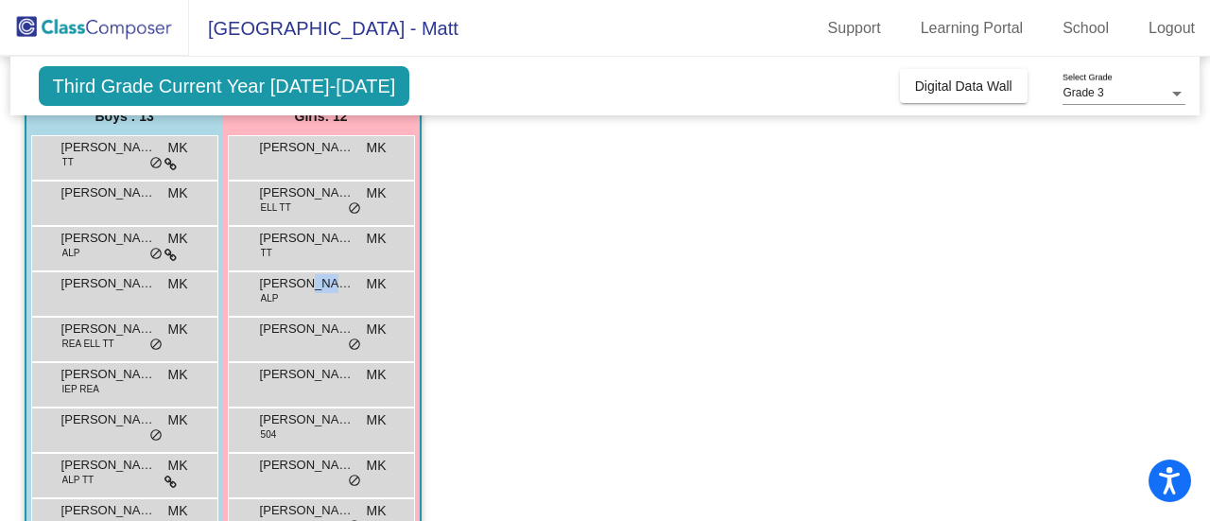
click at [303, 279] on span "Blaken Driscoll" at bounding box center [307, 283] width 95 height 19
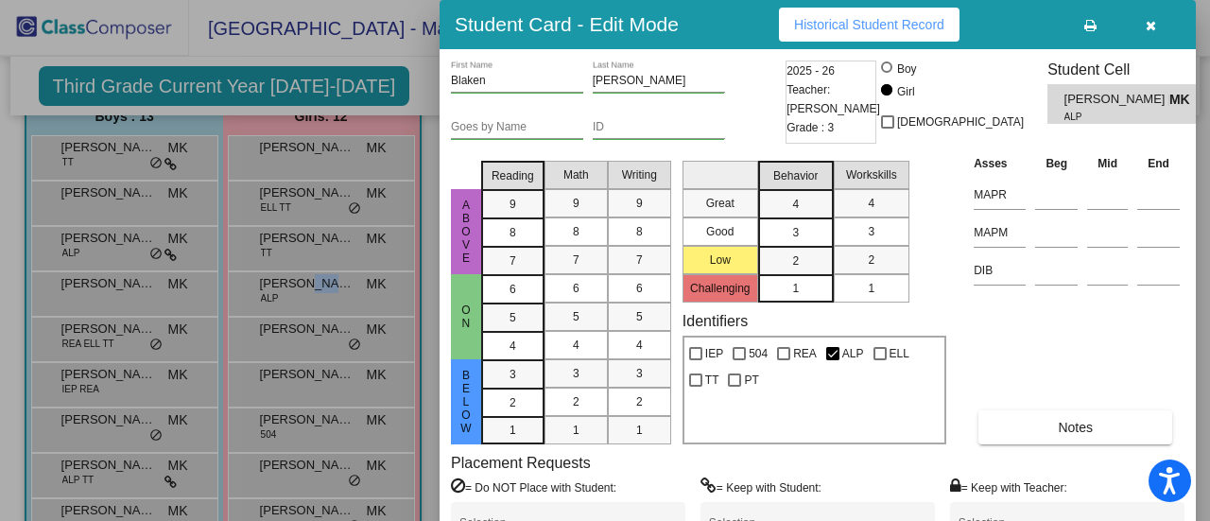
click at [841, 32] on button "Historical Student Record" at bounding box center [869, 25] width 180 height 34
click at [410, 187] on div at bounding box center [605, 260] width 1210 height 521
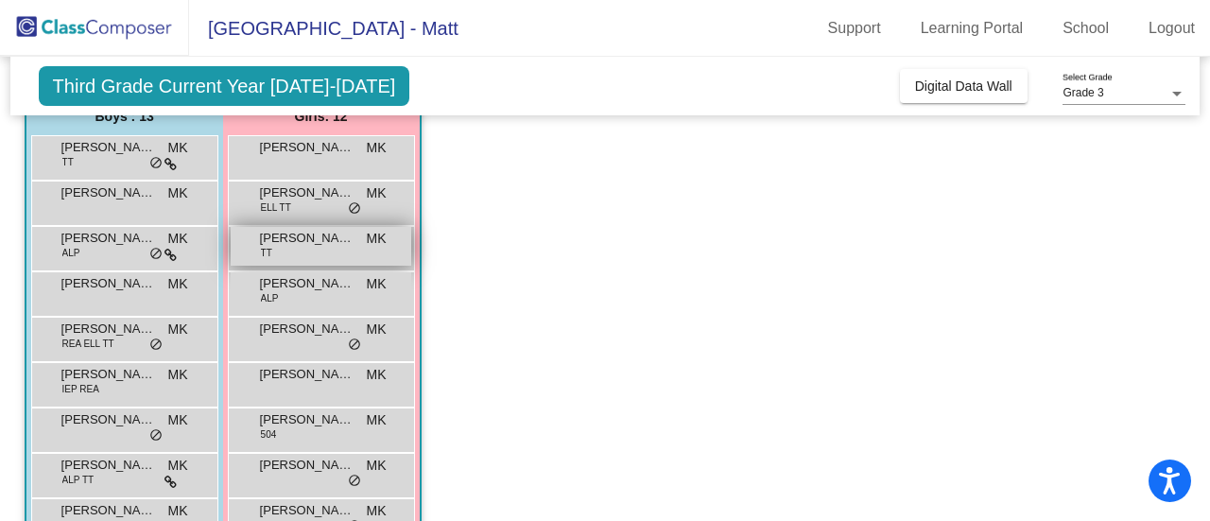
click at [353, 248] on div "Alice Weiman TT MK lock do_not_disturb_alt" at bounding box center [321, 246] width 180 height 39
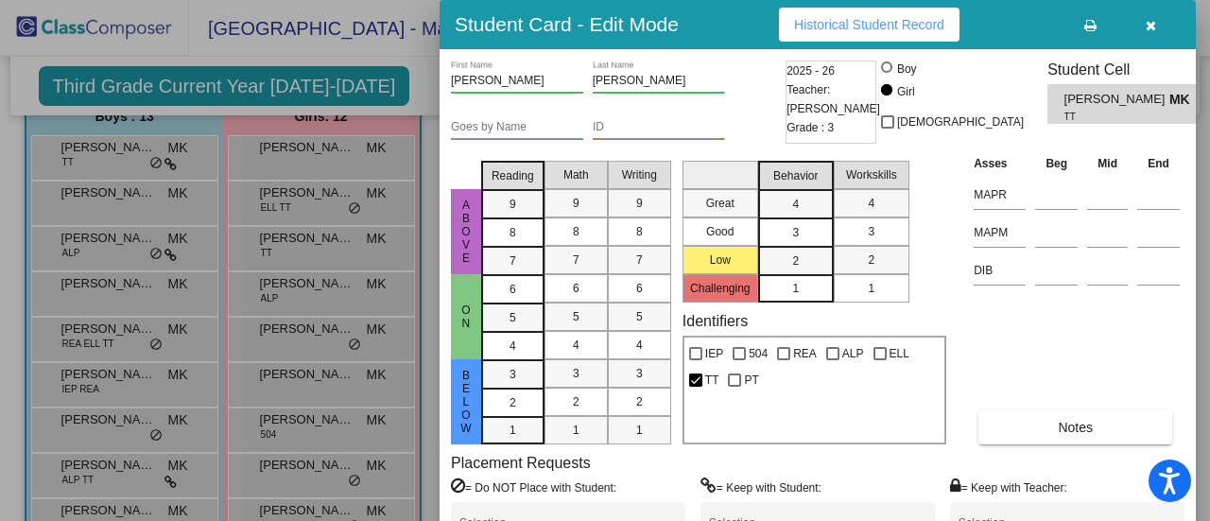
click at [847, 13] on button "Historical Student Record" at bounding box center [869, 25] width 180 height 34
click at [301, 213] on div at bounding box center [605, 260] width 1210 height 521
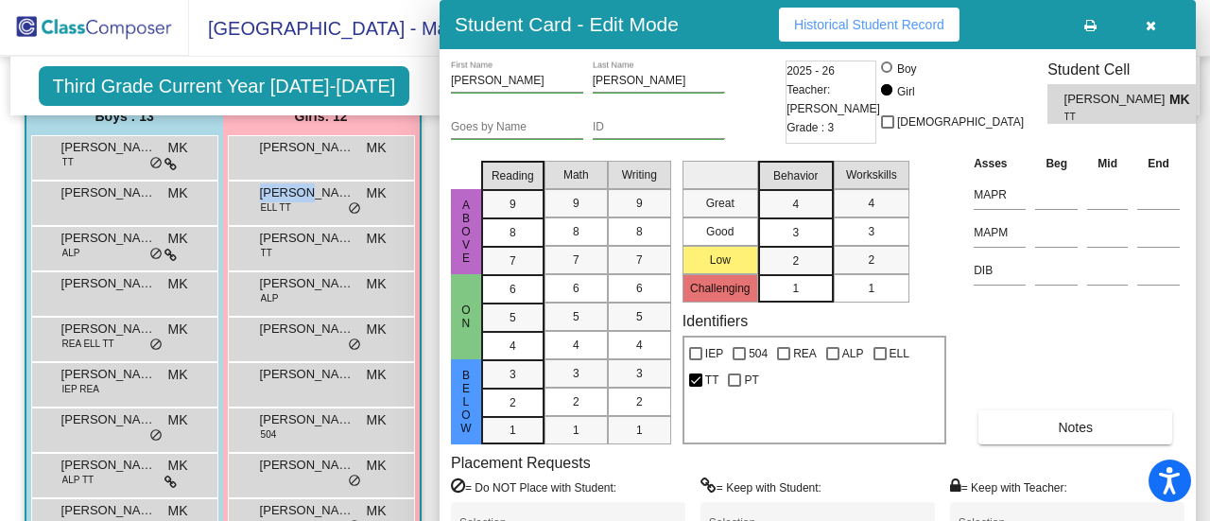
click at [301, 213] on div "Alexus Towne ELL TT MK lock do_not_disturb_alt" at bounding box center [321, 200] width 180 height 39
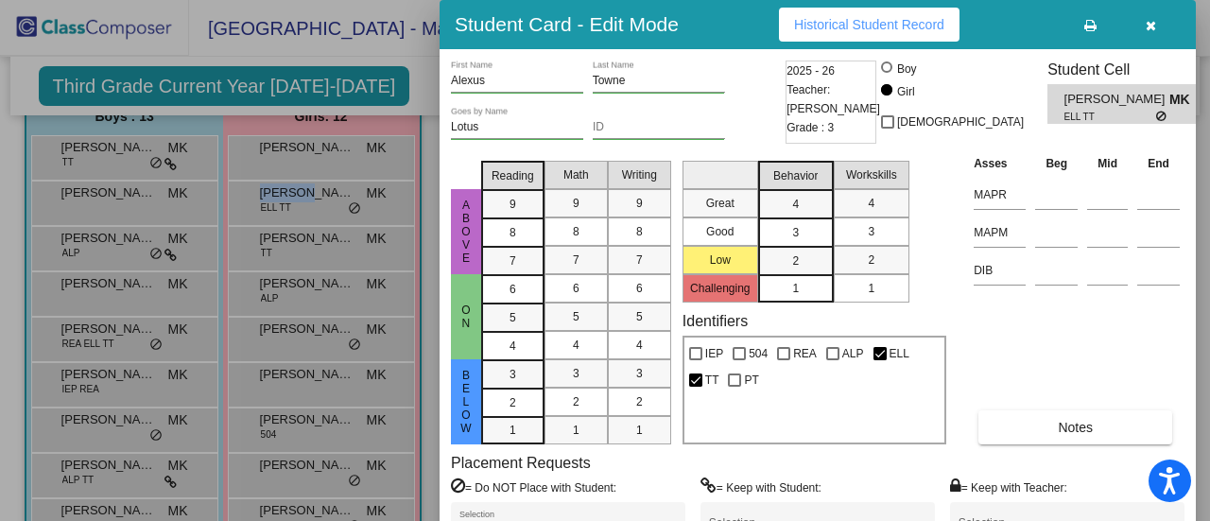
click at [863, 23] on span "Historical Student Record" at bounding box center [869, 24] width 150 height 15
click at [370, 142] on div at bounding box center [605, 260] width 1210 height 521
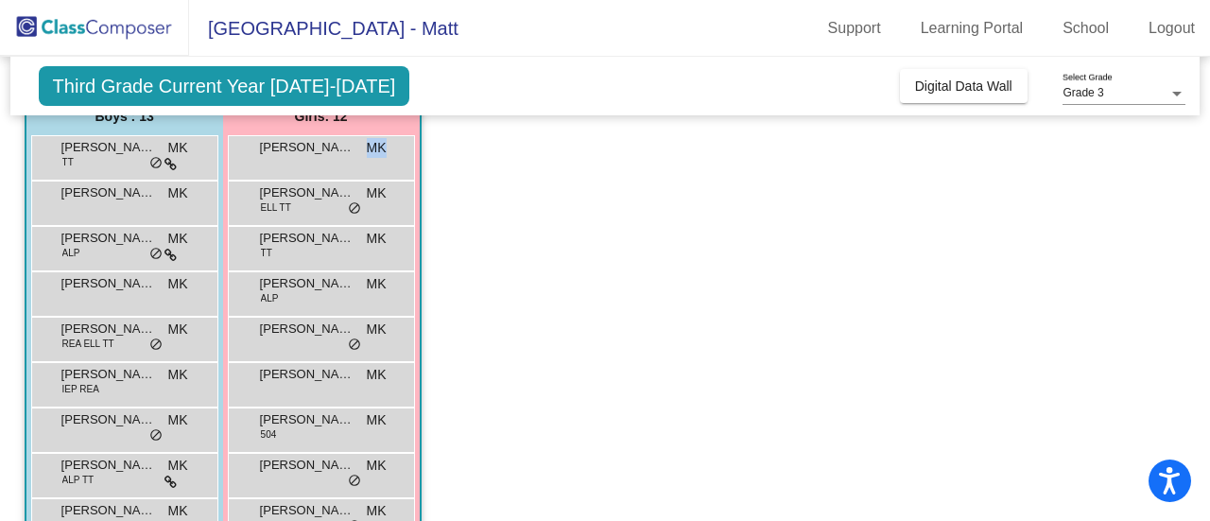
click at [370, 142] on span "MK" at bounding box center [377, 148] width 20 height 20
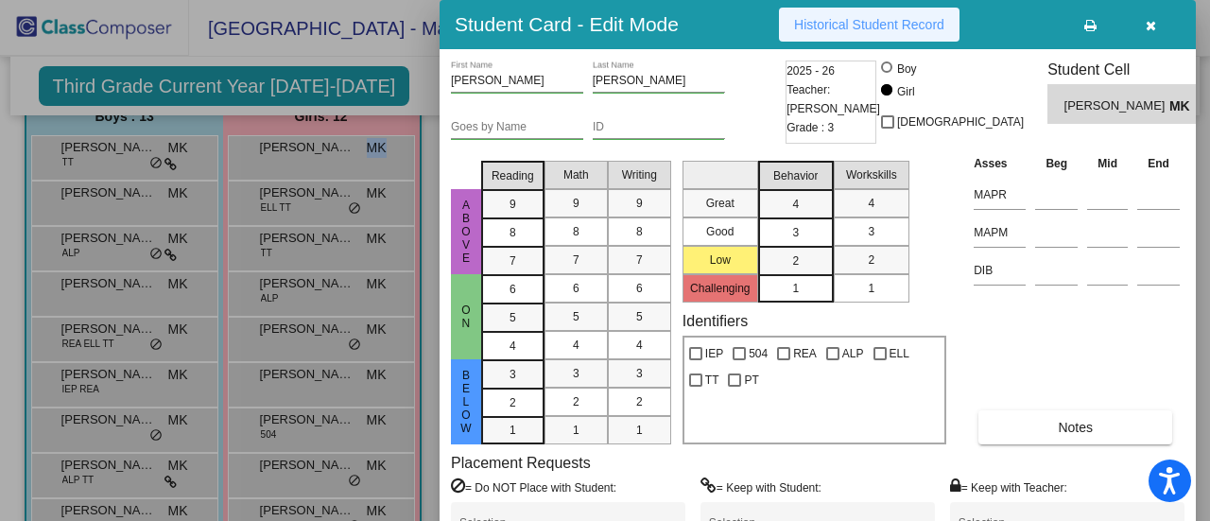
click at [877, 36] on button "Historical Student Record" at bounding box center [869, 25] width 180 height 34
